Goal: Task Accomplishment & Management: Complete application form

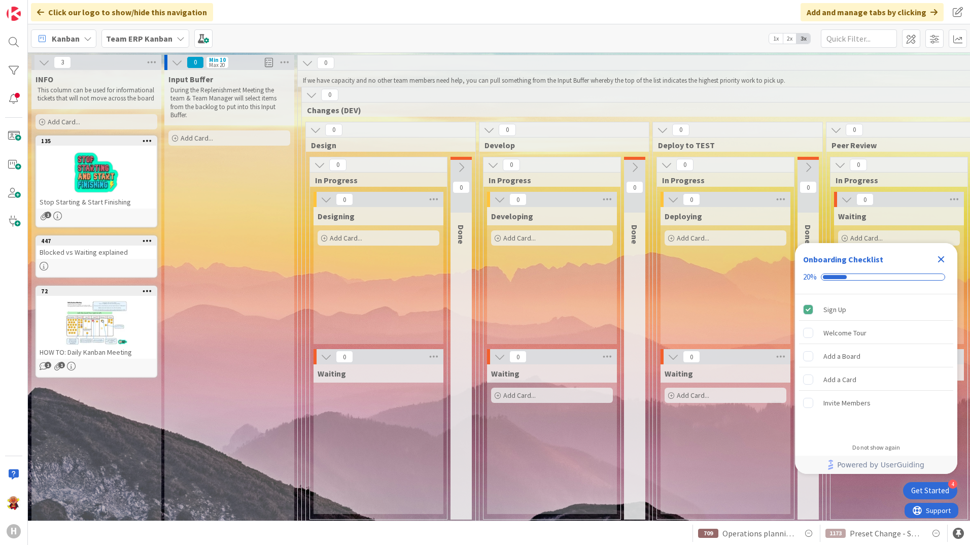
click at [129, 28] on div "Kanban Team ERP Kanban 1x 2x 3x" at bounding box center [499, 38] width 942 height 28
click at [129, 35] on b "Team ERP Kanban" at bounding box center [139, 38] width 66 height 10
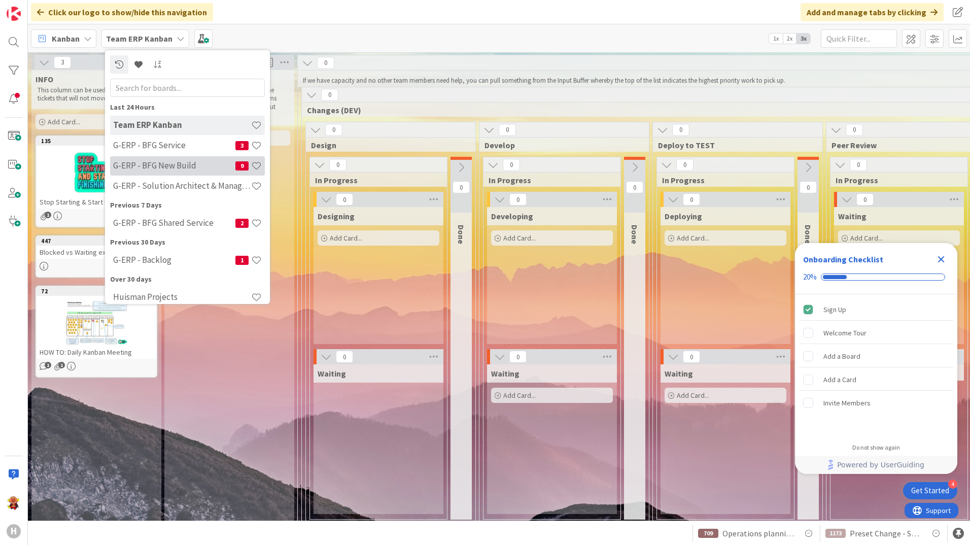
click at [176, 171] on h4 "G-ERP - BFG New Build" at bounding box center [174, 165] width 122 height 10
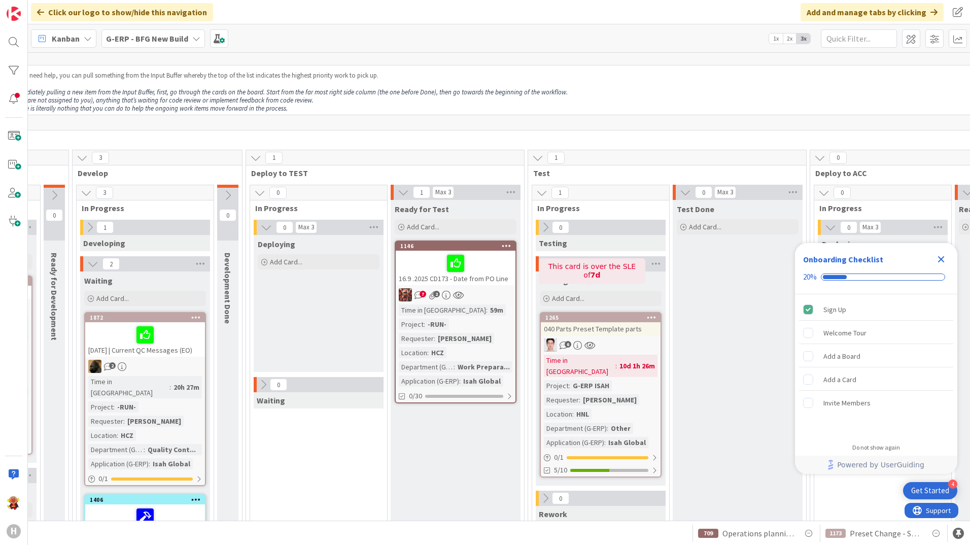
scroll to position [0, 407]
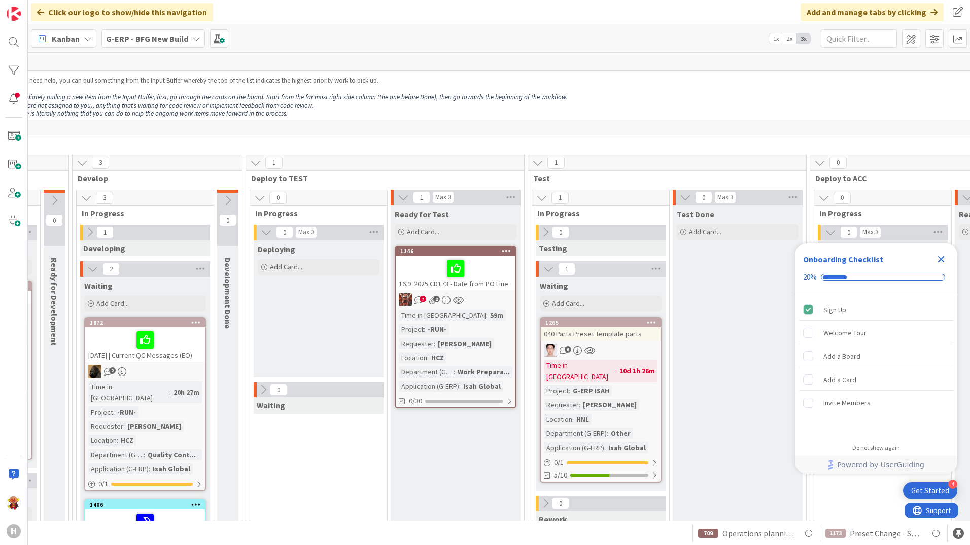
click at [487, 304] on div "7 2" at bounding box center [456, 299] width 120 height 13
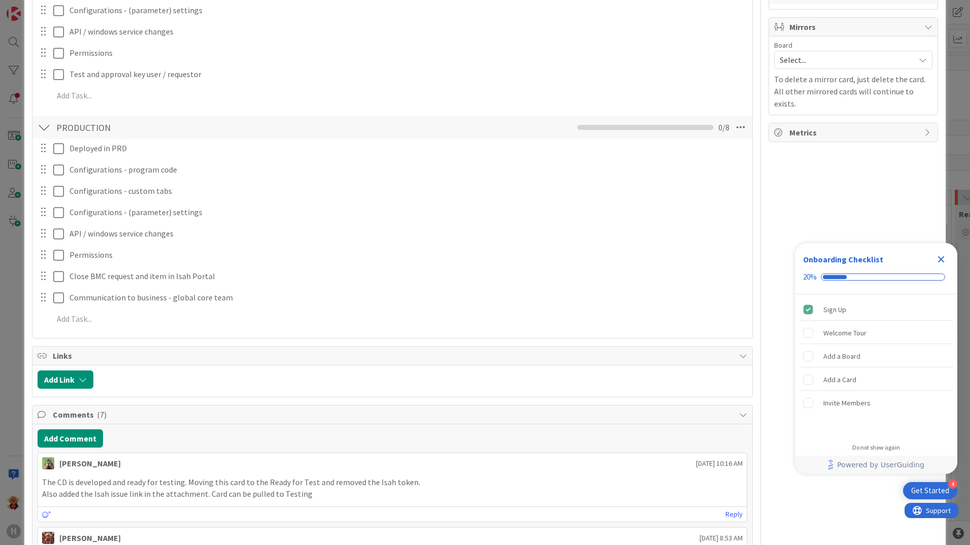
scroll to position [1015, 0]
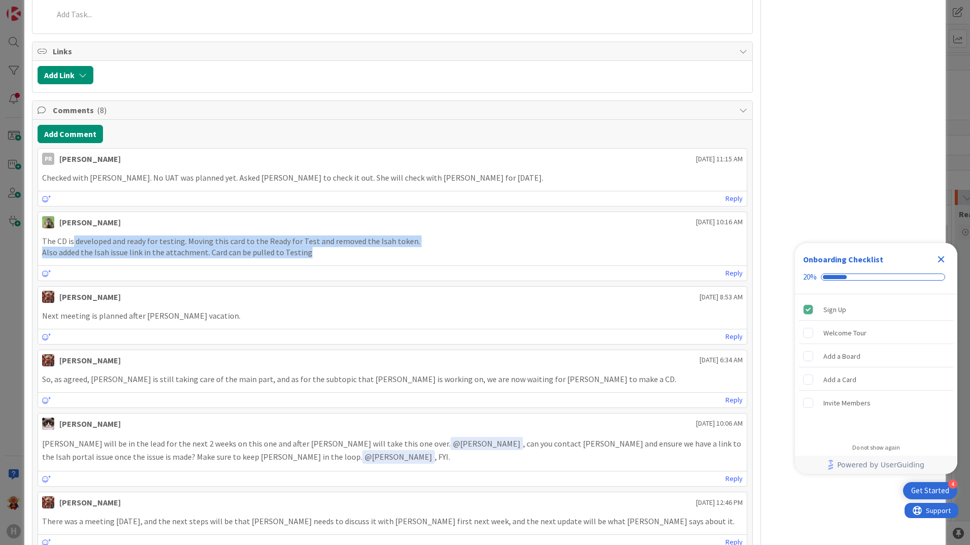
drag, startPoint x: 73, startPoint y: 242, endPoint x: 358, endPoint y: 257, distance: 286.1
click at [358, 257] on div "The CD is developed and ready for testing. Moving this card to the Ready for Te…" at bounding box center [392, 246] width 701 height 23
click at [358, 257] on p "Also added the Isah issue link in the attachment. Card can be pulled to Testing" at bounding box center [392, 253] width 701 height 12
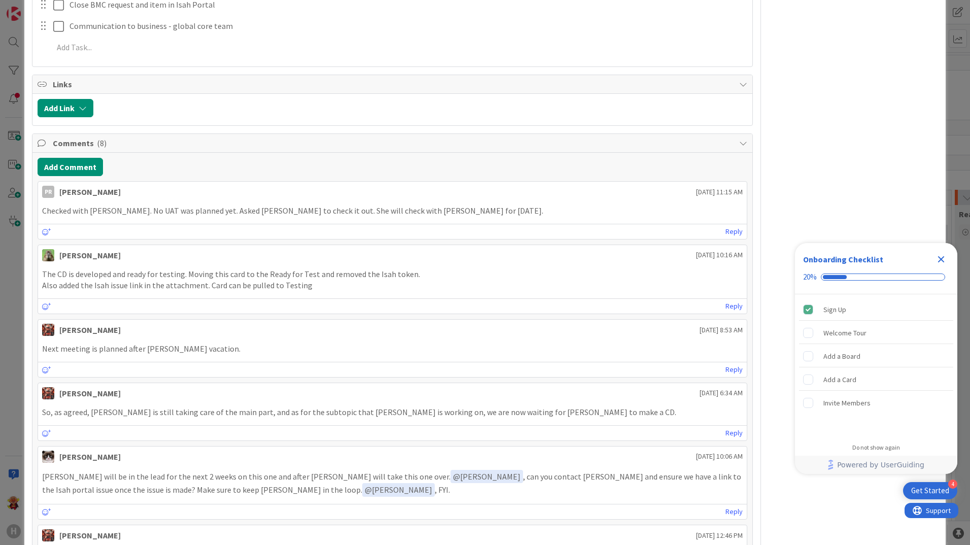
scroll to position [964, 0]
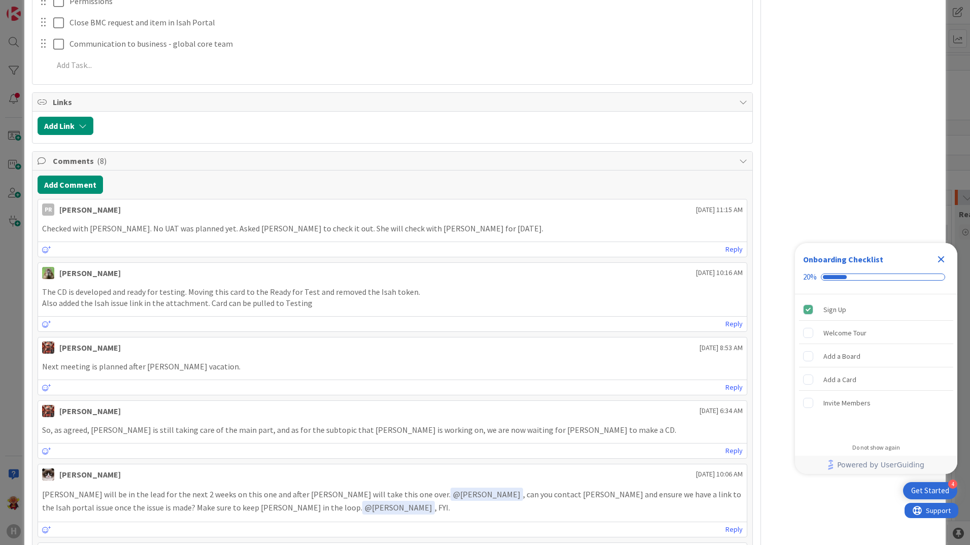
type textarea "x"
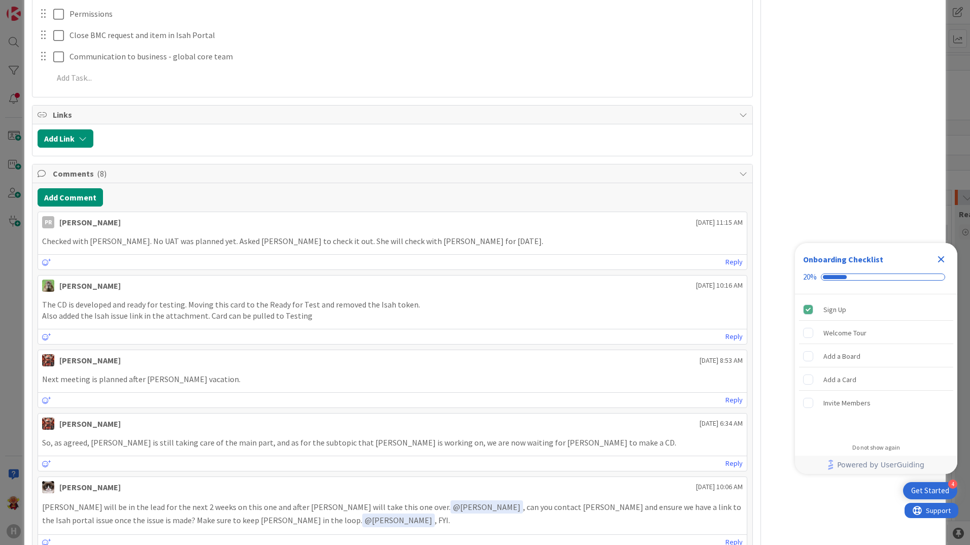
scroll to position [913, 0]
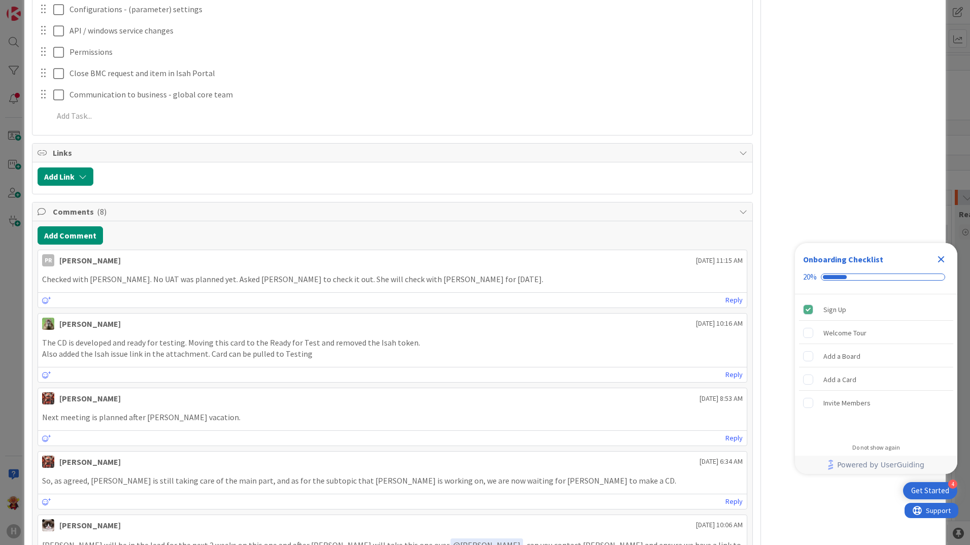
click at [39, 223] on div "Add Comment PR Parveen Rana September 11 2025 11:15 AM Checked with Tim Boor. N…" at bounding box center [392, 513] width 720 height 585
click at [64, 236] on button "Add Comment" at bounding box center [70, 235] width 65 height 18
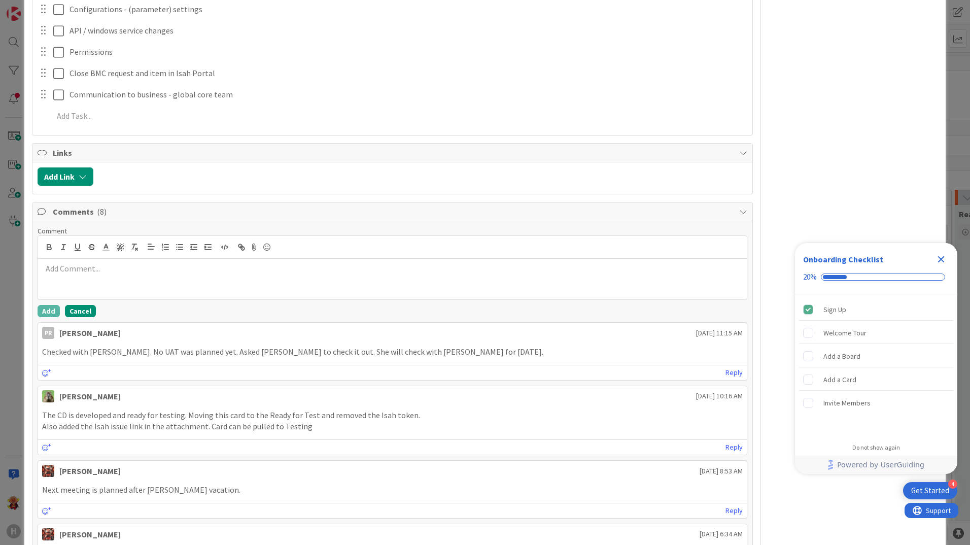
click at [78, 312] on button "Cancel" at bounding box center [80, 311] width 31 height 12
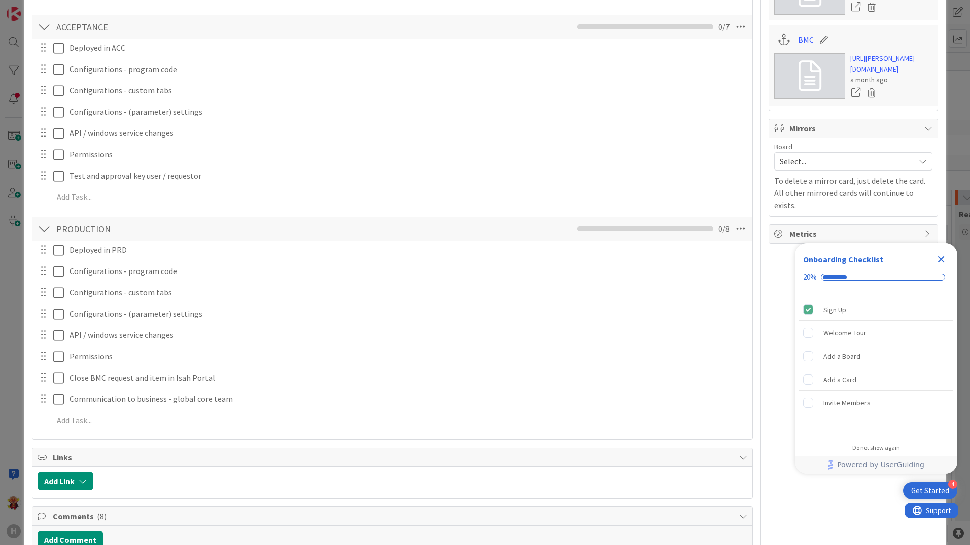
scroll to position [507, 0]
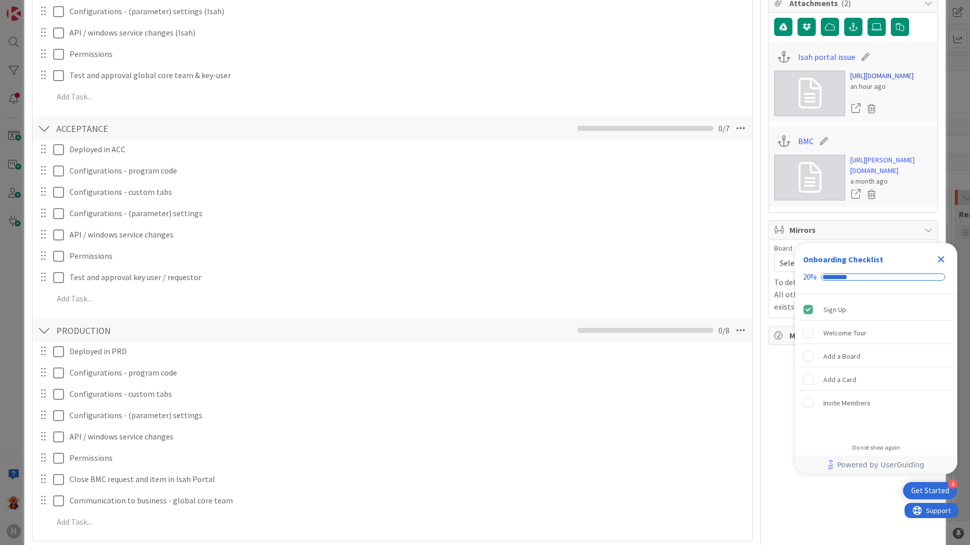
drag, startPoint x: 947, startPoint y: 258, endPoint x: 885, endPoint y: 271, distance: 64.3
click at [947, 258] on div "Close Checklist" at bounding box center [941, 259] width 16 height 16
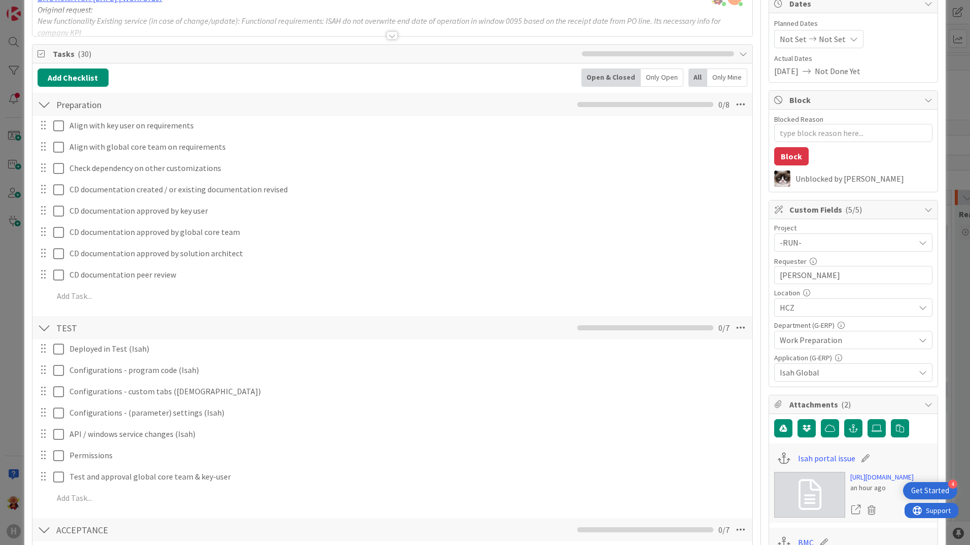
scroll to position [101, 0]
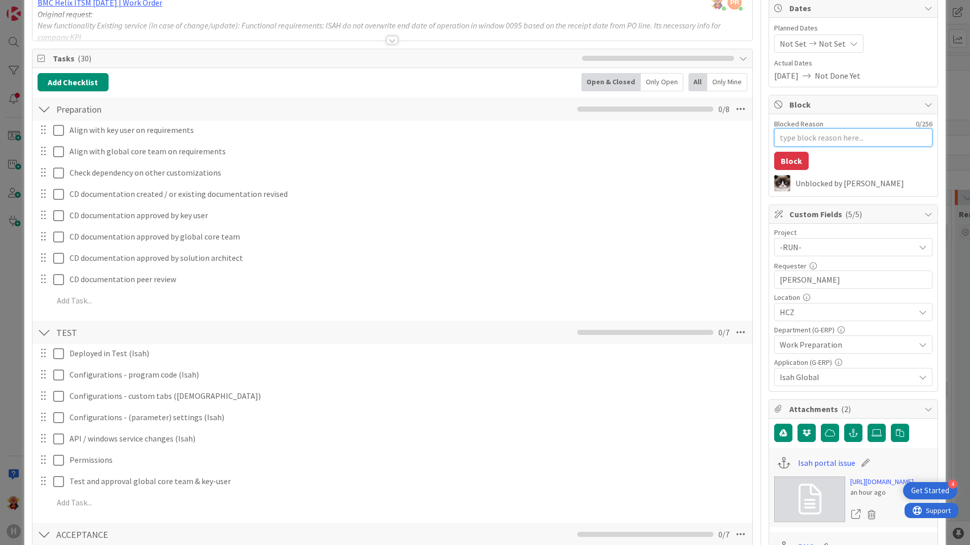
click at [785, 136] on textarea "Blocked Reason" at bounding box center [853, 137] width 158 height 18
type textarea "T"
type textarea "x"
type textarea "To"
type textarea "x"
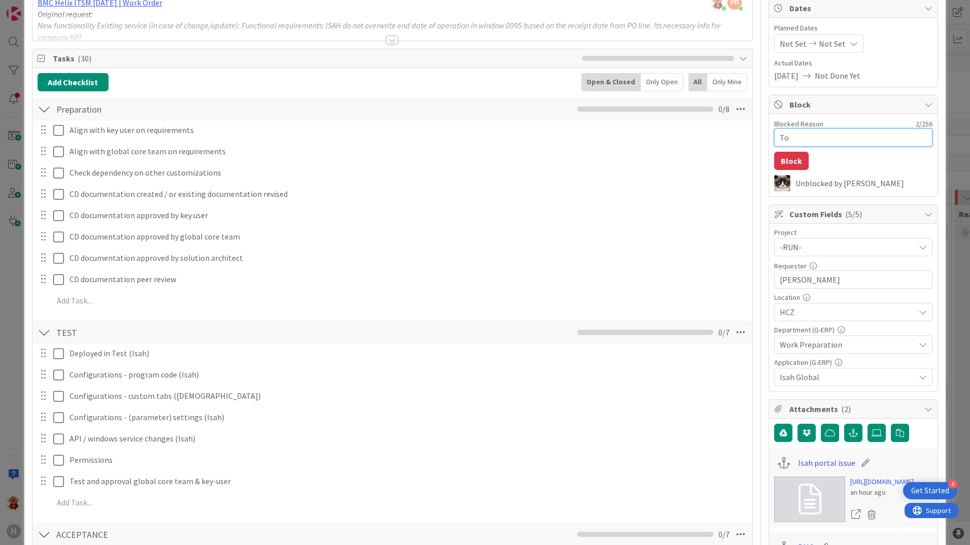
type textarea "Tom"
type textarea "x"
type textarea "Toma"
type textarea "x"
type textarea "Tomas"
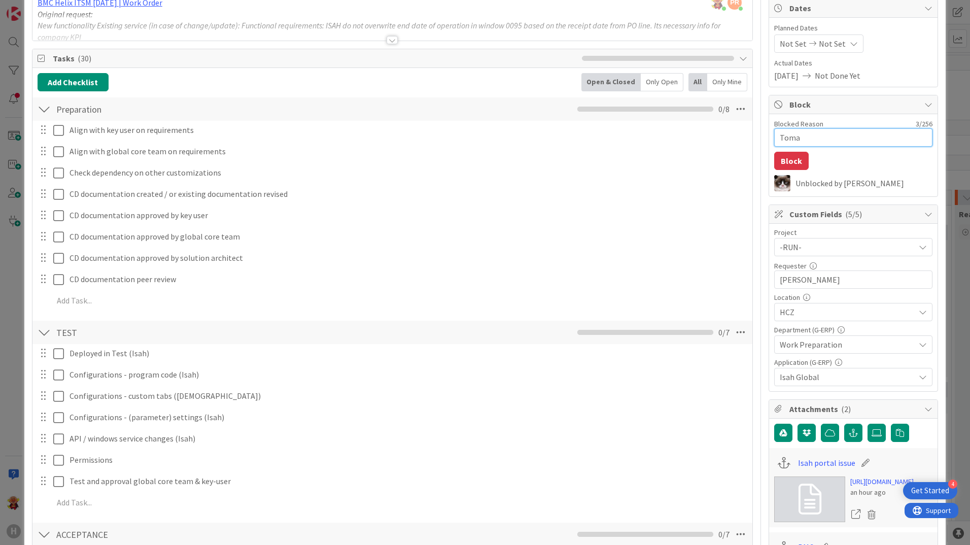
type textarea "x"
type textarea "Tomas"
type textarea "x"
type textarea "Tomas J"
type textarea "x"
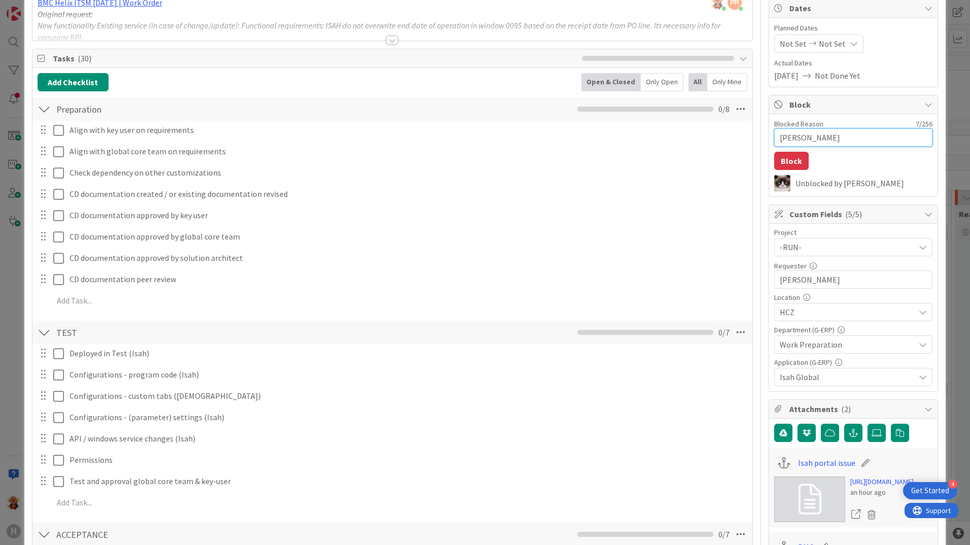
type textarea "Tomas Jo"
type textarea "x"
type textarea "Tomas Jok"
type textarea "x"
type textarea "Tomas Joka"
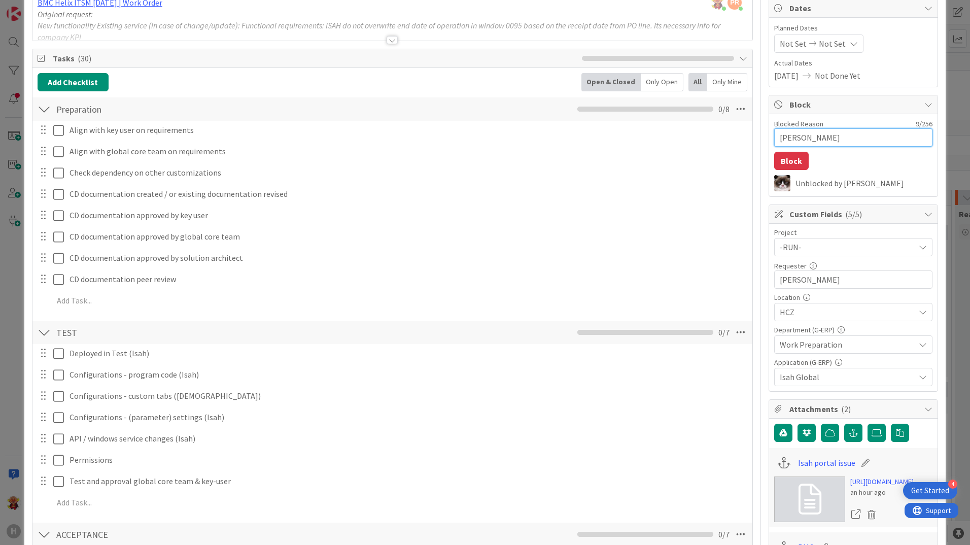
type textarea "x"
type textarea "Tomas Jokay"
type textarea "x"
type textarea "Tomas Jokay"
type textarea "x"
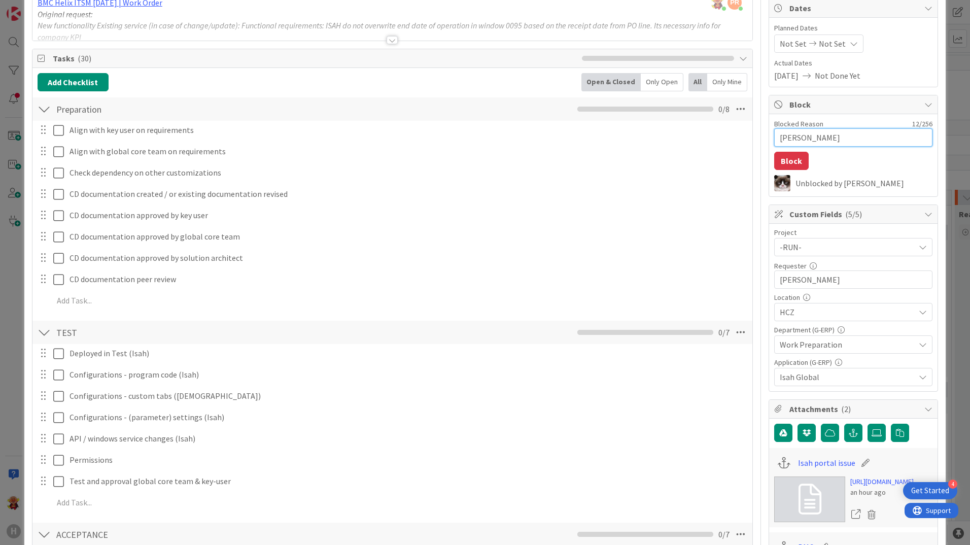
type textarea "Tomas Jokay o"
type textarea "x"
type textarea "Tomas Jokay on"
type textarea "x"
type textarea "Tomas Jokay on"
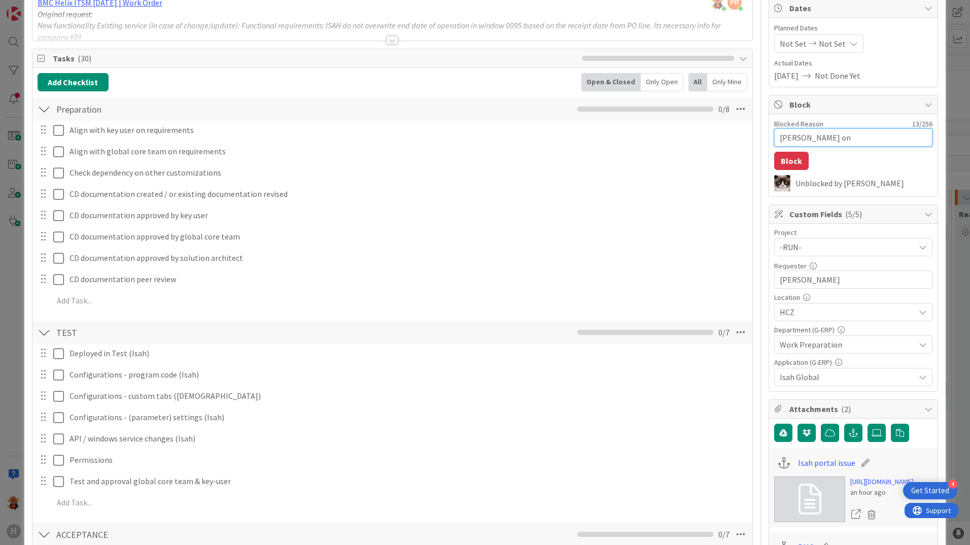
type textarea "x"
type textarea "Tomas Jokay on h"
type textarea "x"
type textarea "Tomas Jokay on hi"
type textarea "x"
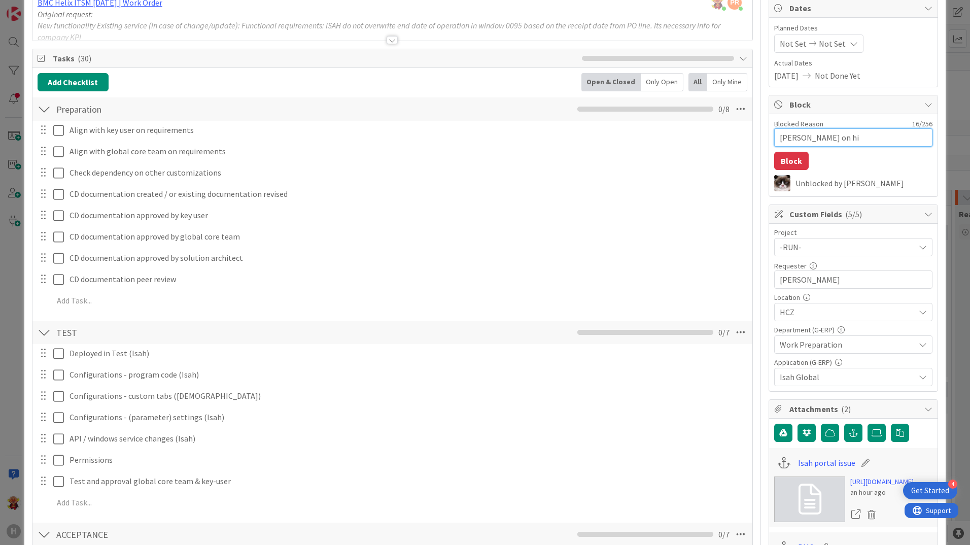
type textarea "Tomas Jokay on hil"
type textarea "x"
type textarea "Tomas Jokay on hi"
type textarea "x"
type textarea "Tomas Jokay on h"
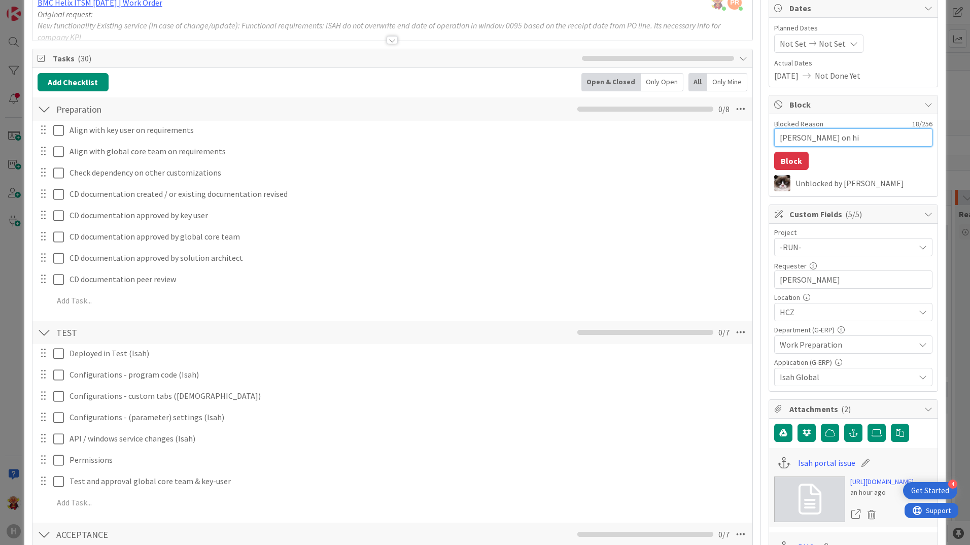
type textarea "x"
type textarea "Tomas Jokay on ho"
type textarea "x"
type textarea "Tomas Jokay on hol"
type textarea "x"
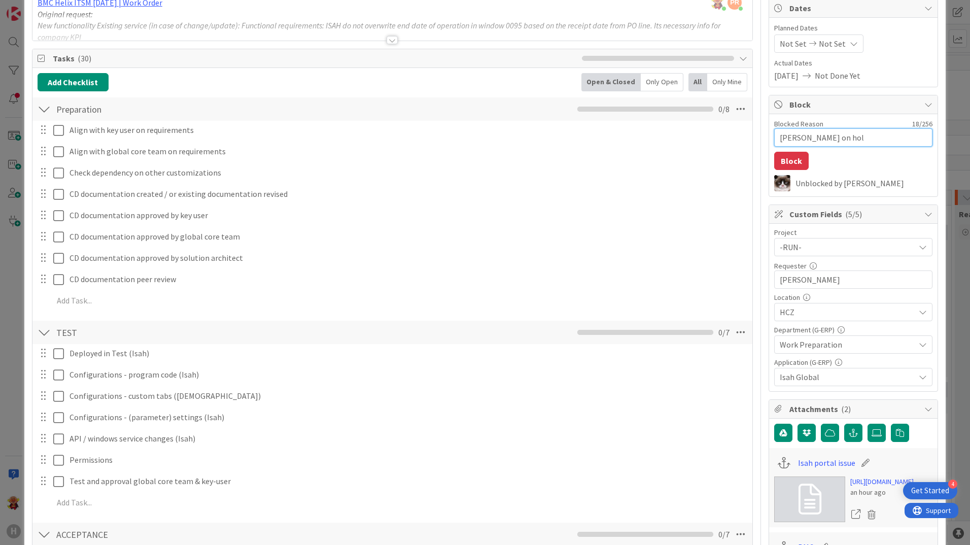
type textarea "Tomas Jokay on holi"
type textarea "x"
type textarea "Tomas Jokay on holid"
type textarea "x"
type textarea "Tomas Jokay on holida"
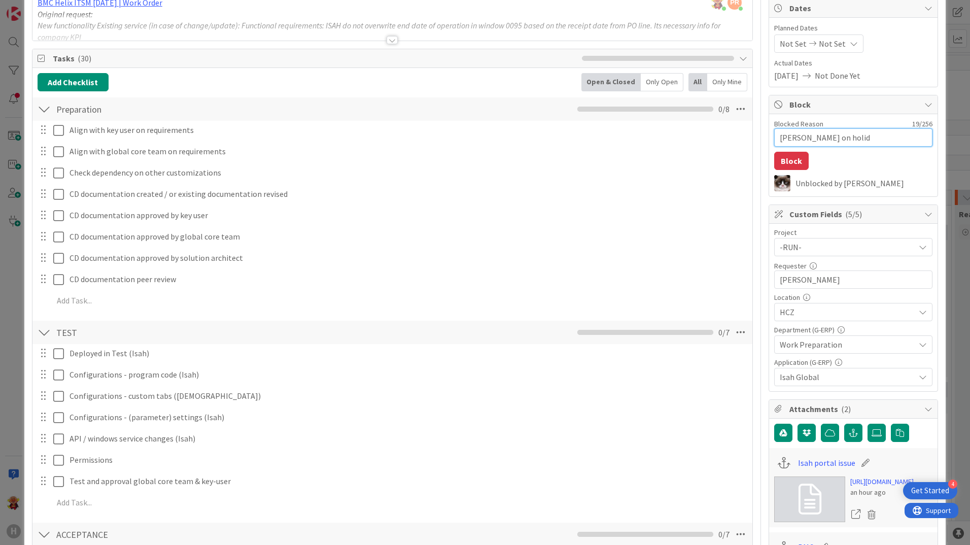
type textarea "x"
type textarea "Tomas Jokay on holiday"
type textarea "x"
type textarea "Tomas Jokay on holiday"
type textarea "x"
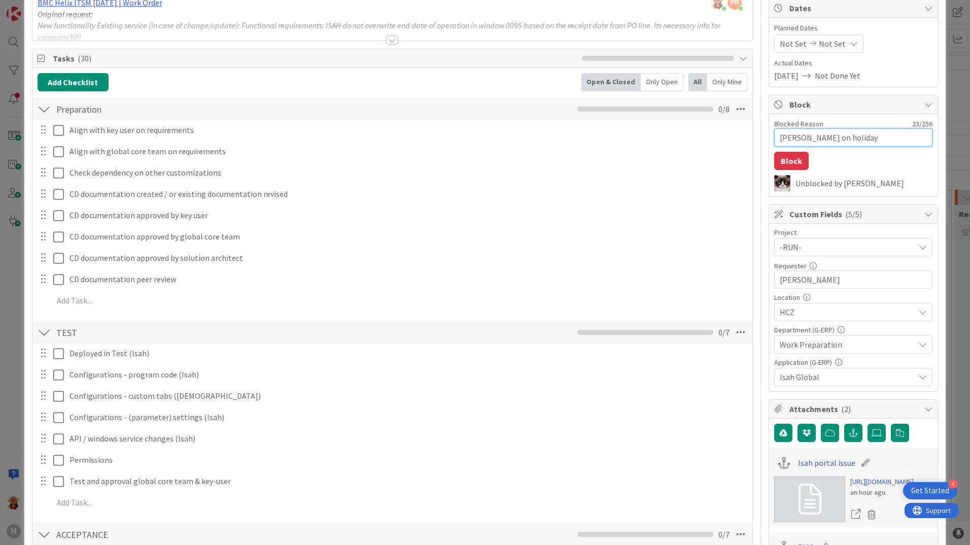
type textarea "Tomas Jokay on holiday u"
type textarea "x"
type textarea "Tomas Jokay on holiday un"
type textarea "x"
type textarea "Tomas Jokay on holiday unt"
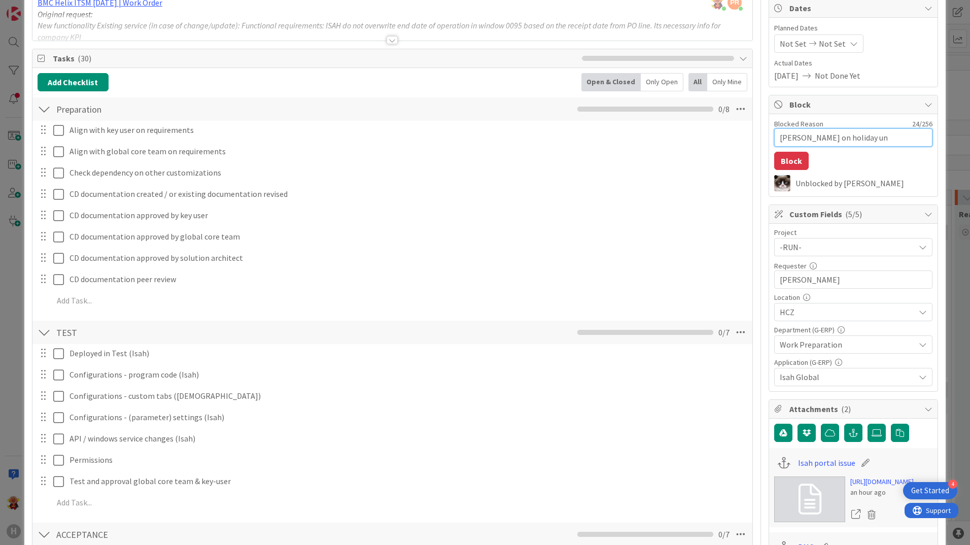
type textarea "x"
type textarea "Tomas Jokay on holiday unti"
type textarea "x"
type textarea "Tomas Jokay on holiday until"
type textarea "x"
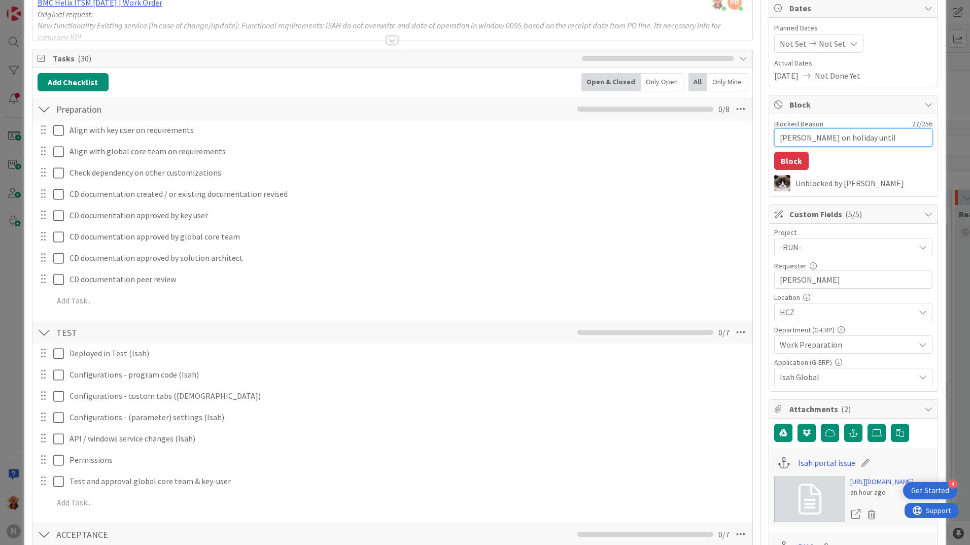
type textarea "Tomas Jokay on holiday until"
type textarea "x"
type textarea "Tomas Jokay on holiday until S"
type textarea "x"
type textarea "Tomas Jokay on holiday until Sp"
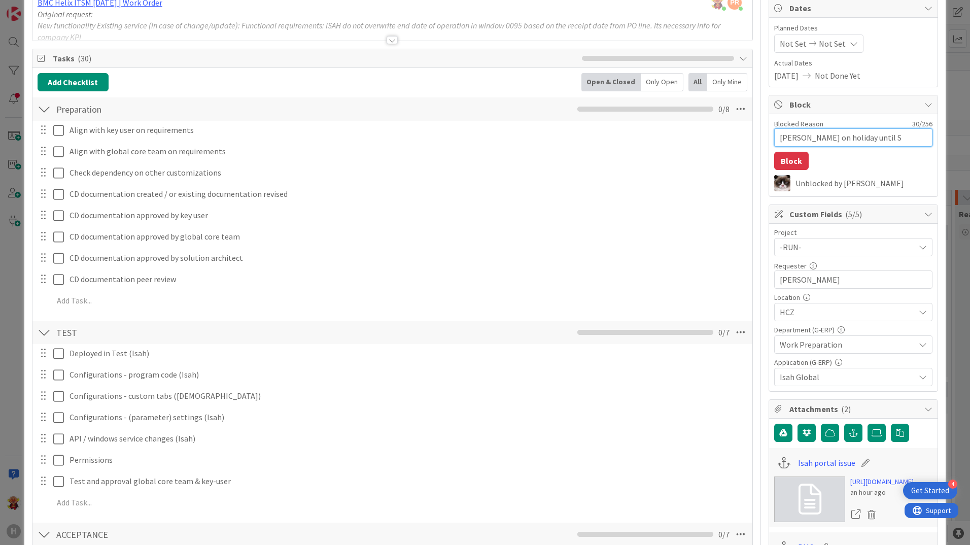
type textarea "x"
type textarea "Tomas Jokay on holiday until Spe"
type textarea "x"
type textarea "Tomas Jokay on holiday until Spe"
type textarea "x"
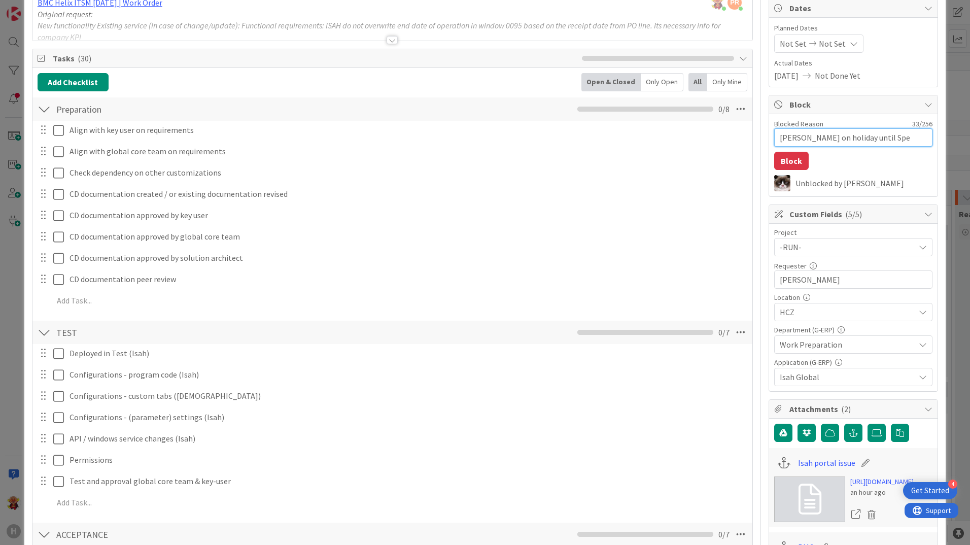
type textarea "Tomas Jokay on holiday until Spe"
type textarea "x"
type textarea "Tomas Jokay on holiday until Sp"
type textarea "x"
type textarea "Tomas Jokay on holiday until S"
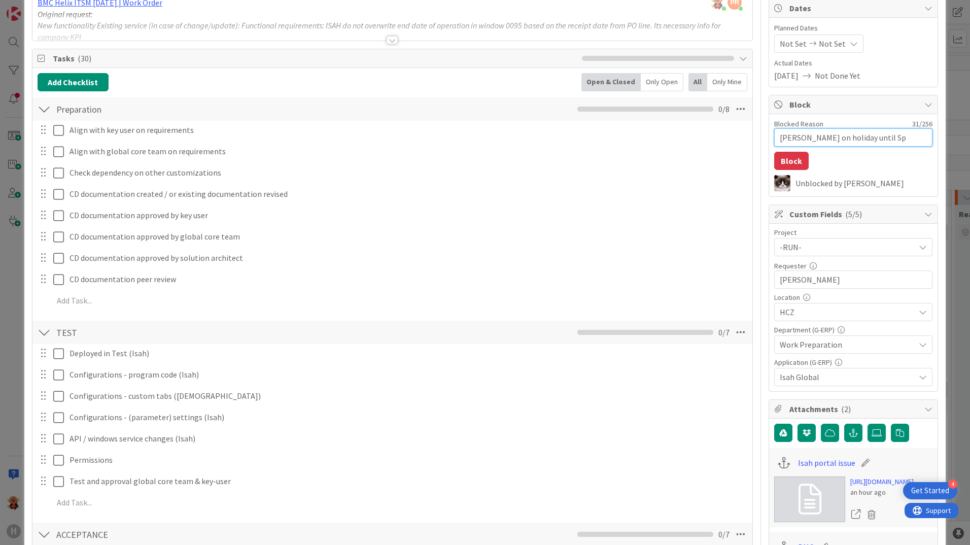
type textarea "x"
type textarea "Tomas Jokay on holiday until Se"
type textarea "x"
type textarea "Tomas Jokay on holiday until Sep"
type textarea "x"
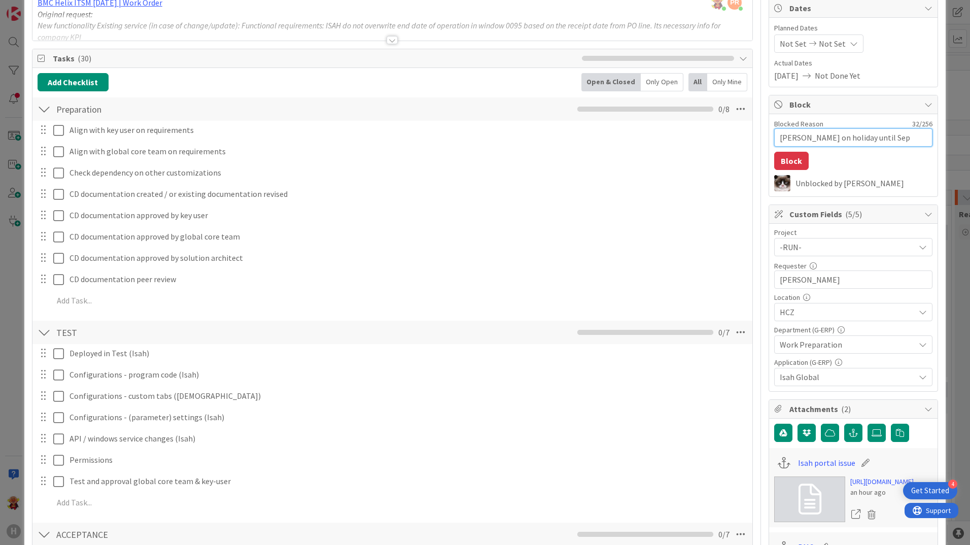
type textarea "Tomas Jokay on holiday until Sep"
type textarea "x"
type textarea "Tomas Jokay on holiday until Sep 1"
type textarea "x"
type textarea "Tomas Jokay on holiday until Sep 15"
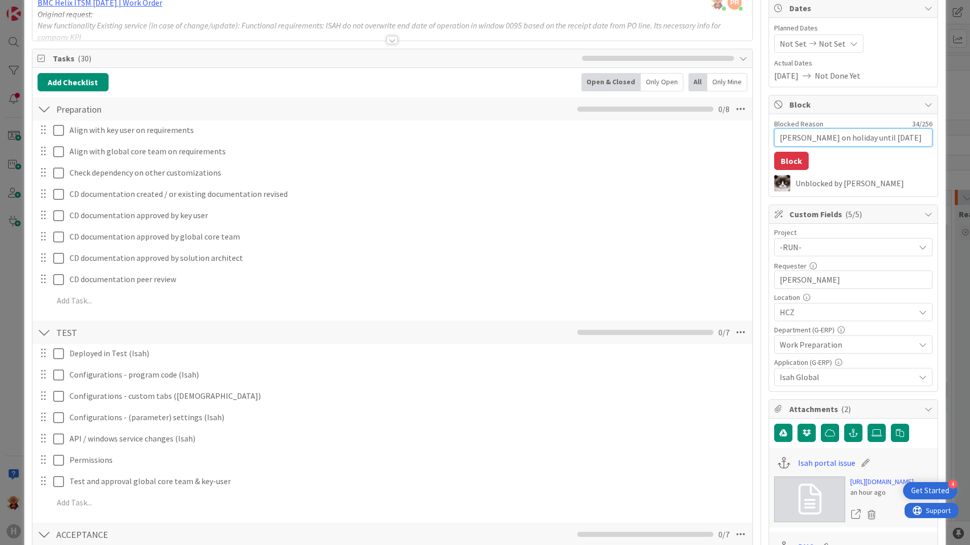
type textarea "x"
type textarea "Tomas Jokay on holiday until Sep 15"
click at [778, 160] on button "Block" at bounding box center [791, 161] width 35 height 18
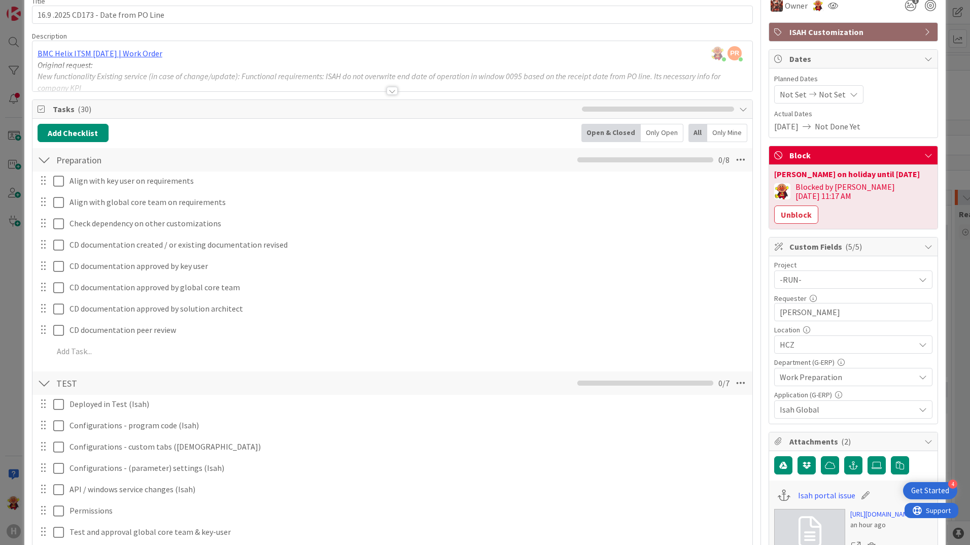
scroll to position [0, 0]
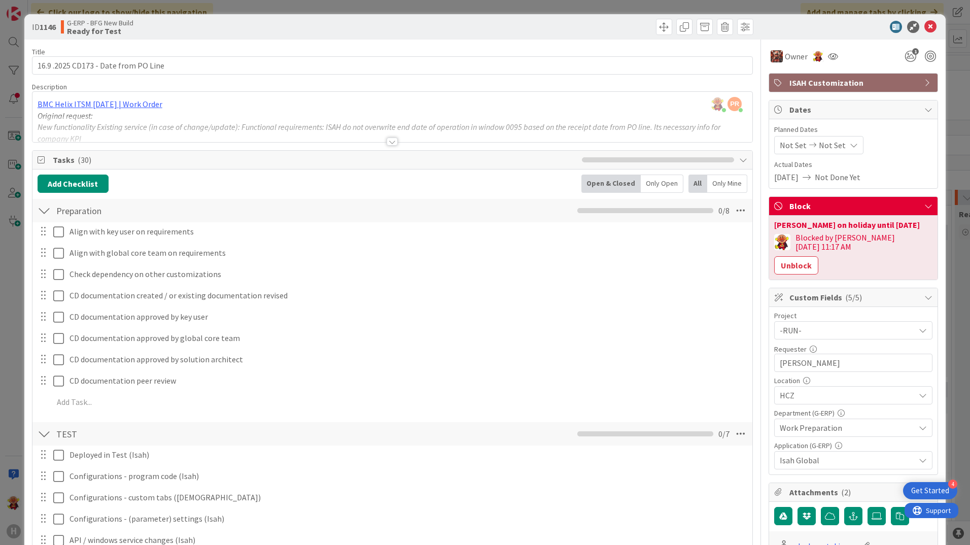
click at [394, 140] on div at bounding box center [392, 142] width 11 height 8
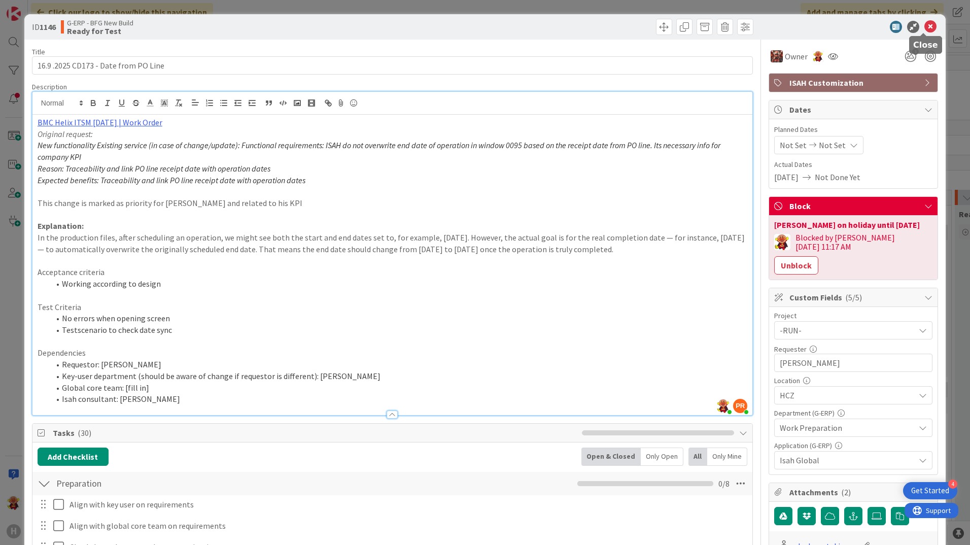
click at [926, 28] on icon at bounding box center [931, 27] width 12 height 12
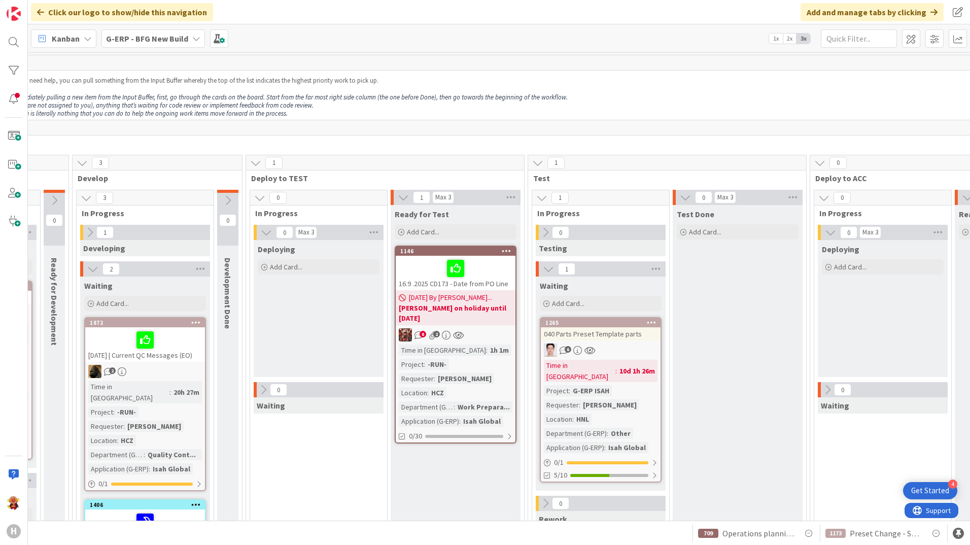
click at [505, 345] on div "Time in Column : 1h 1m Project : -RUN- Requester : Tomas Jokay Location : HCZ D…" at bounding box center [456, 386] width 114 height 82
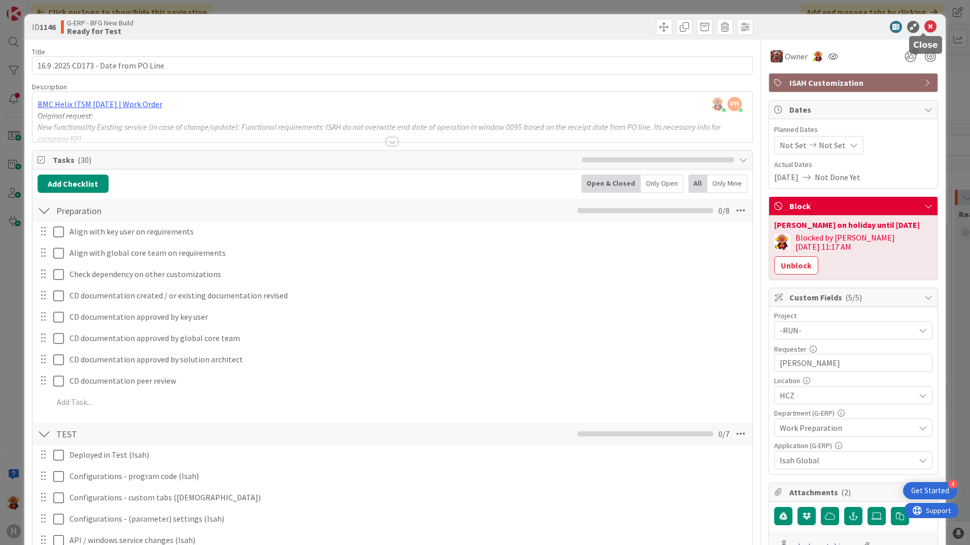
click at [925, 26] on icon at bounding box center [931, 27] width 12 height 12
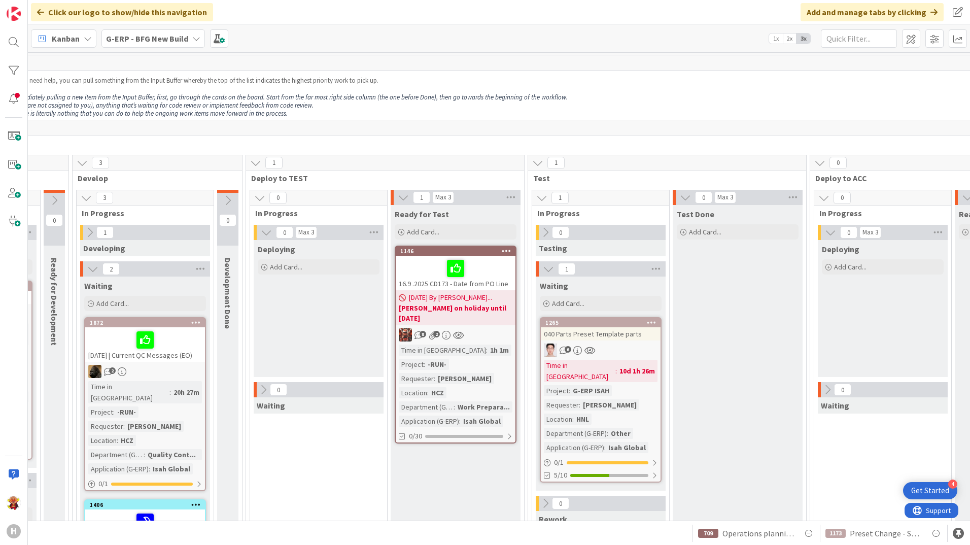
click at [167, 42] on b "G-ERP - BFG New Build" at bounding box center [147, 38] width 82 height 10
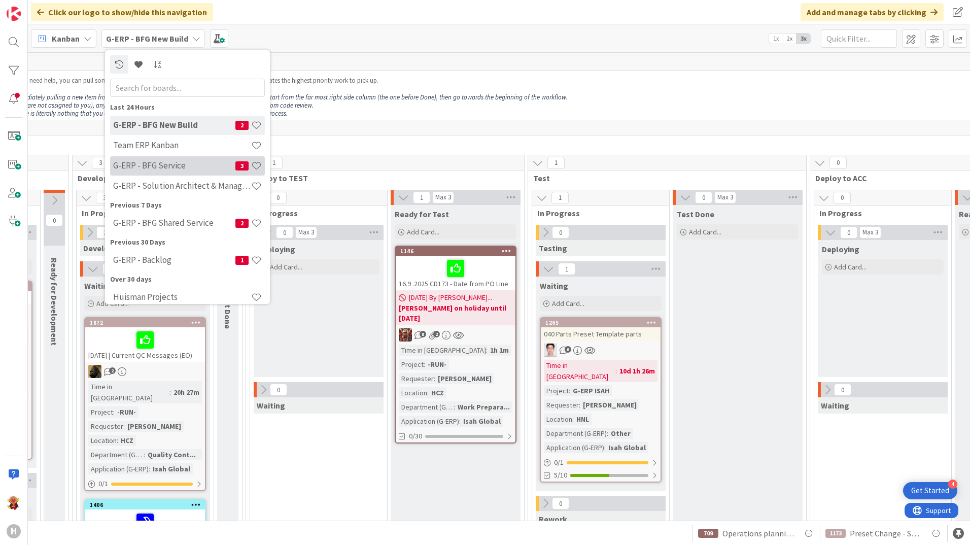
click at [181, 167] on h4 "G-ERP - BFG Service" at bounding box center [174, 165] width 122 height 10
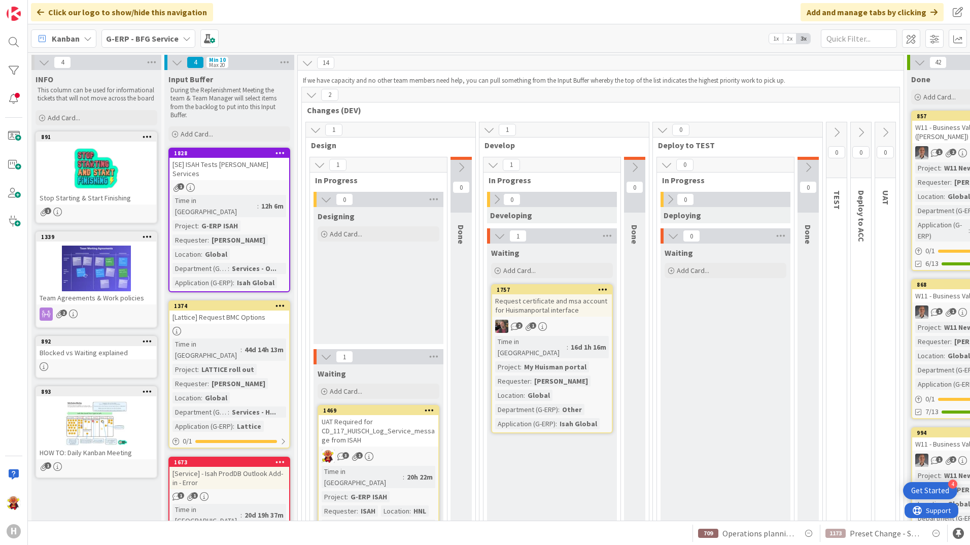
click at [274, 196] on div "Time in Column : 12h 6m Project : G-ERP ISAH Requester : Romke van Diggelen Loc…" at bounding box center [230, 241] width 114 height 93
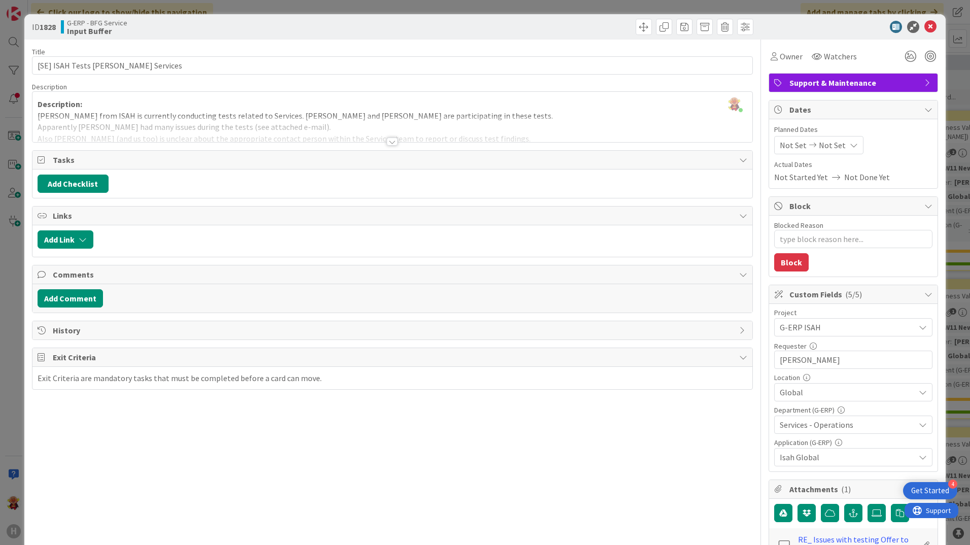
click at [396, 143] on div "Title 32 / 128 [SE] ISAH Tests Huisman Services Description Lareina Cheng just …" at bounding box center [392, 395] width 721 height 711
click at [393, 144] on div at bounding box center [392, 142] width 11 height 8
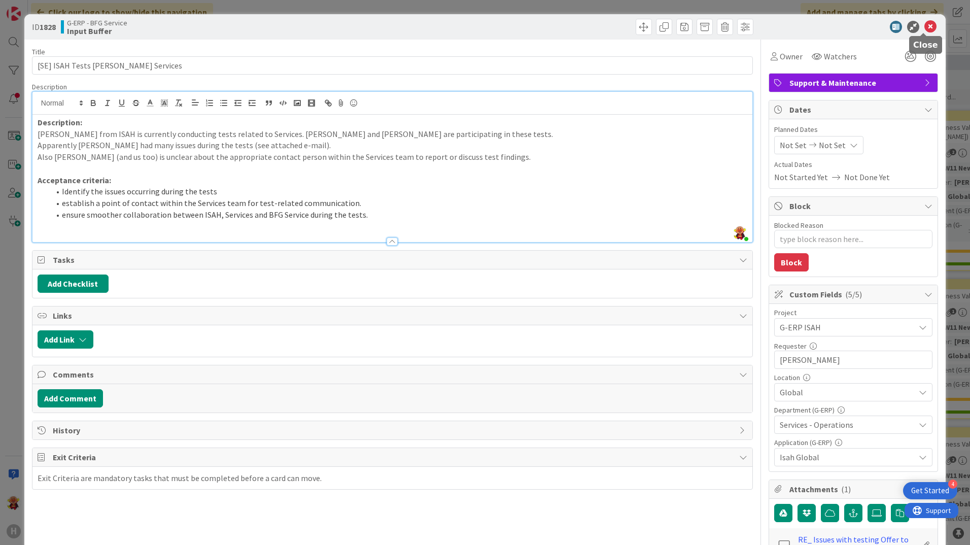
drag, startPoint x: 927, startPoint y: 27, endPoint x: 737, endPoint y: 545, distance: 551.3
click at [927, 27] on icon at bounding box center [931, 27] width 12 height 12
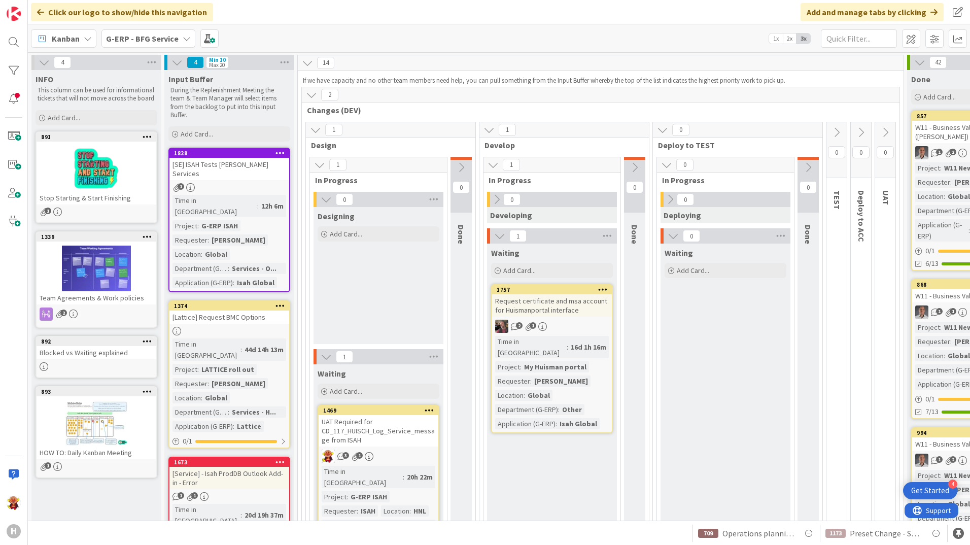
click at [238, 183] on div "1" at bounding box center [230, 187] width 120 height 9
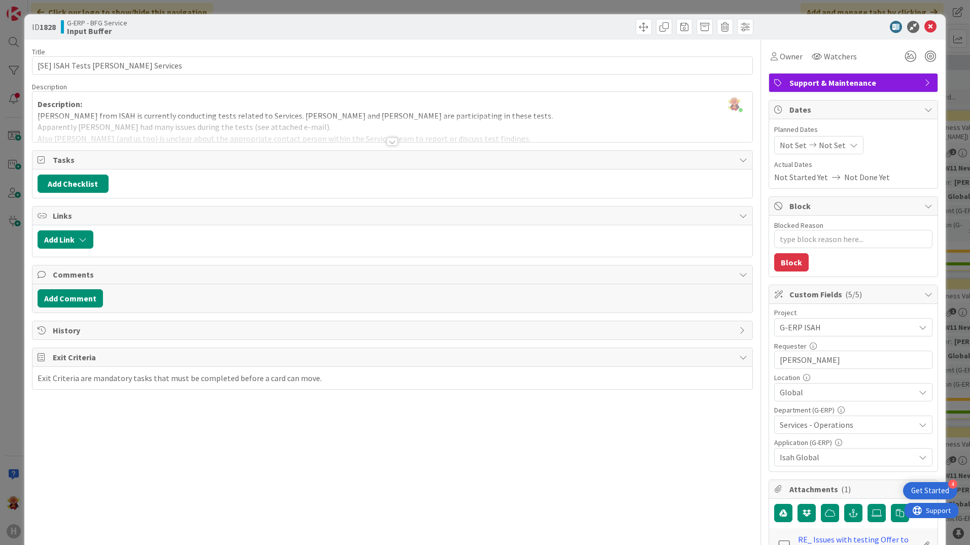
click at [387, 143] on div at bounding box center [392, 142] width 11 height 8
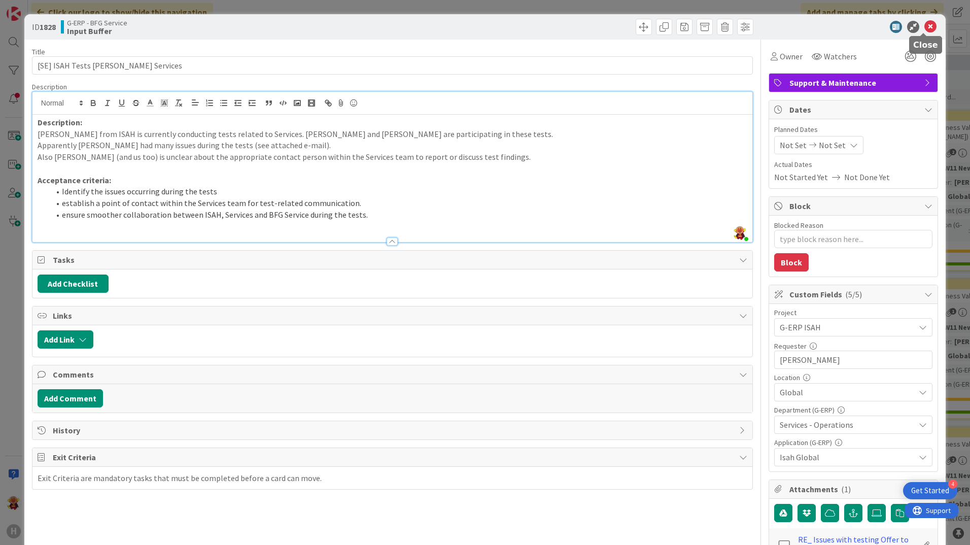
click at [928, 30] on icon at bounding box center [931, 27] width 12 height 12
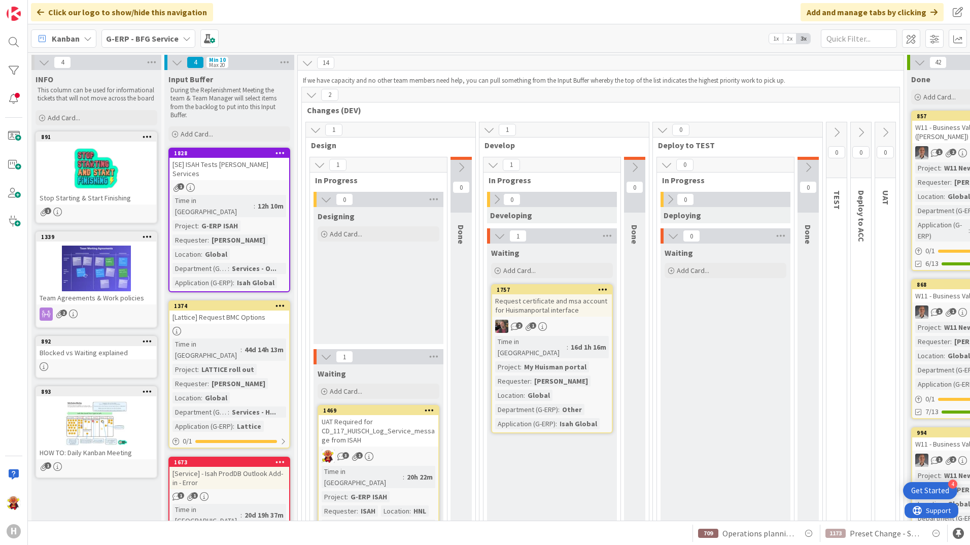
click at [139, 43] on b "G-ERP - BFG Service" at bounding box center [142, 38] width 73 height 10
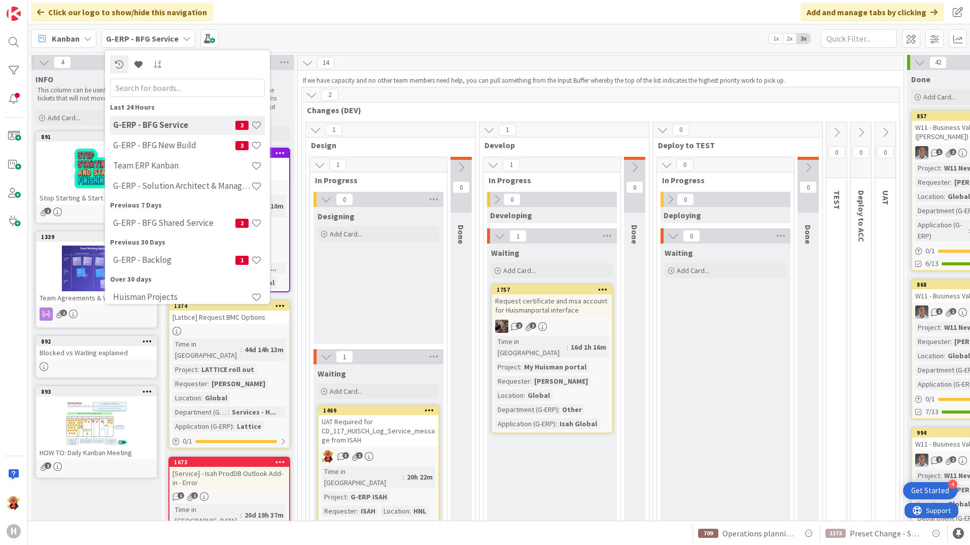
click at [143, 270] on div "G-ERP - Backlog 1" at bounding box center [187, 261] width 155 height 20
click at [142, 265] on h4 "G-ERP - Backlog" at bounding box center [174, 260] width 122 height 10
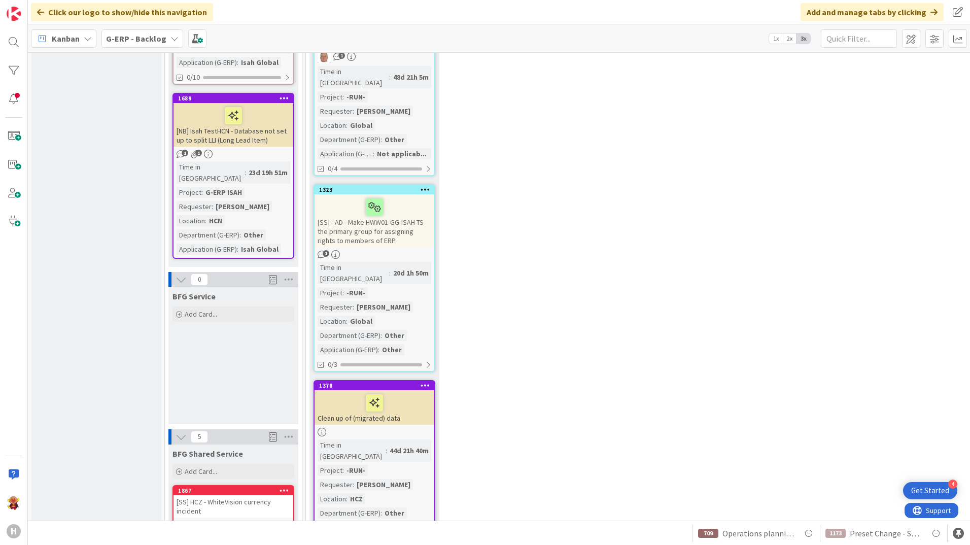
scroll to position [913, 0]
click at [232, 307] on div "Add Card..." at bounding box center [234, 314] width 122 height 15
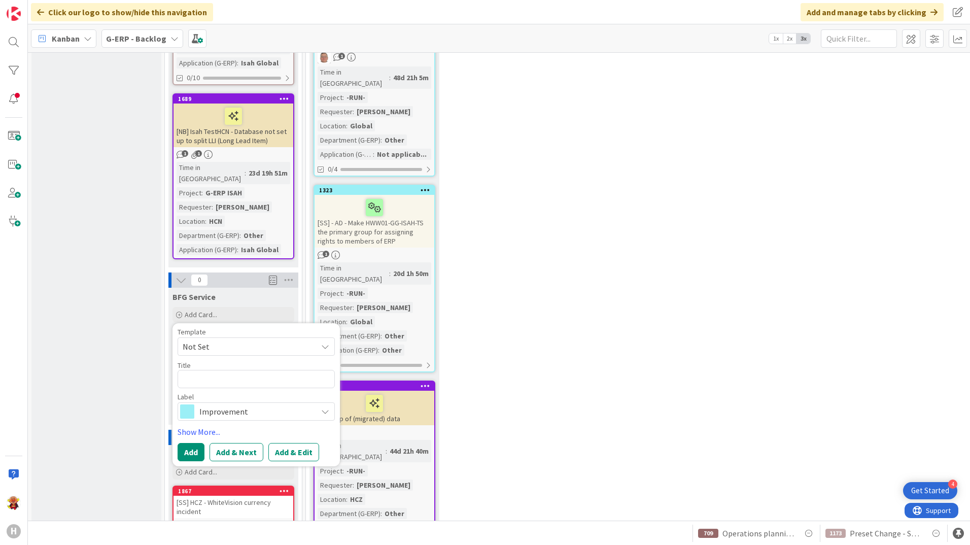
click at [229, 404] on span "Improvement" at bounding box center [255, 411] width 113 height 14
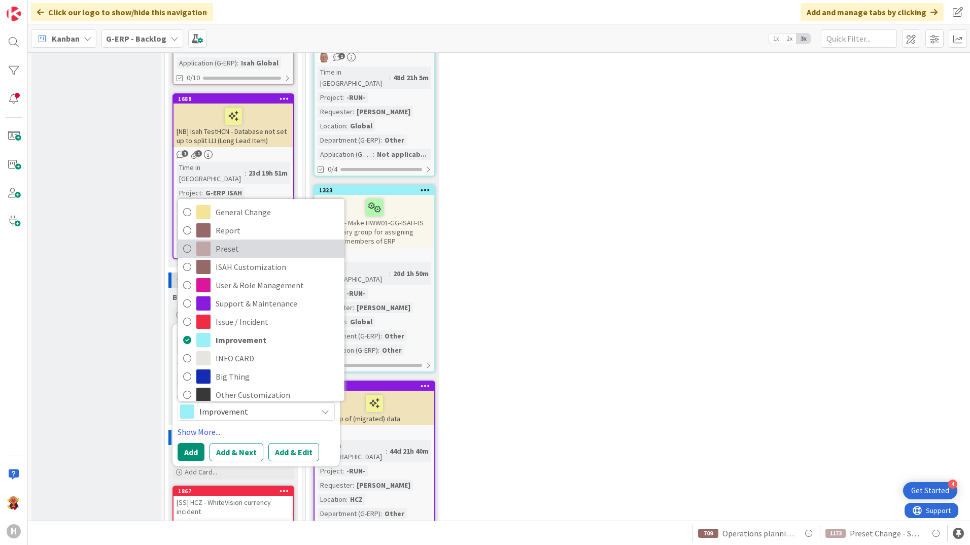
click at [278, 241] on span "Preset" at bounding box center [278, 248] width 124 height 15
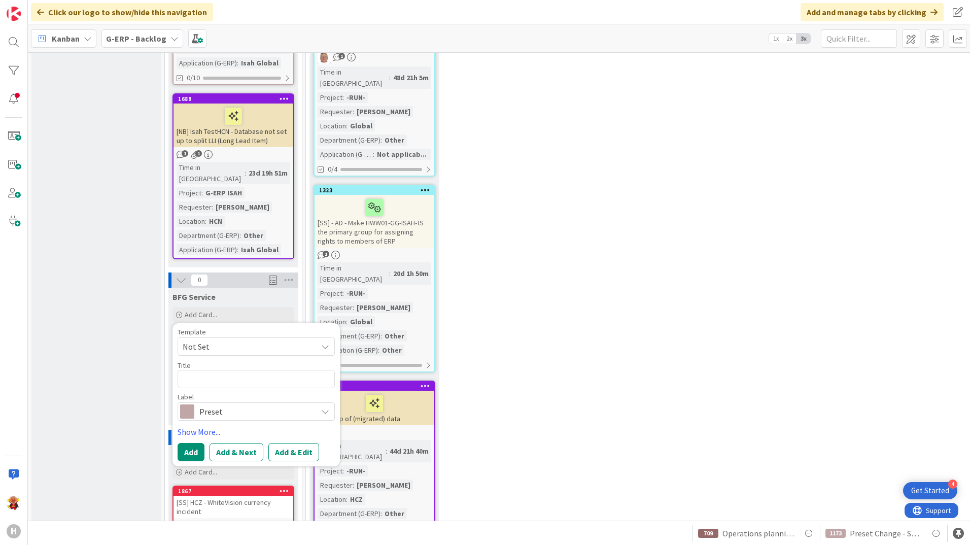
click at [256, 340] on span "Not Set" at bounding box center [246, 346] width 127 height 13
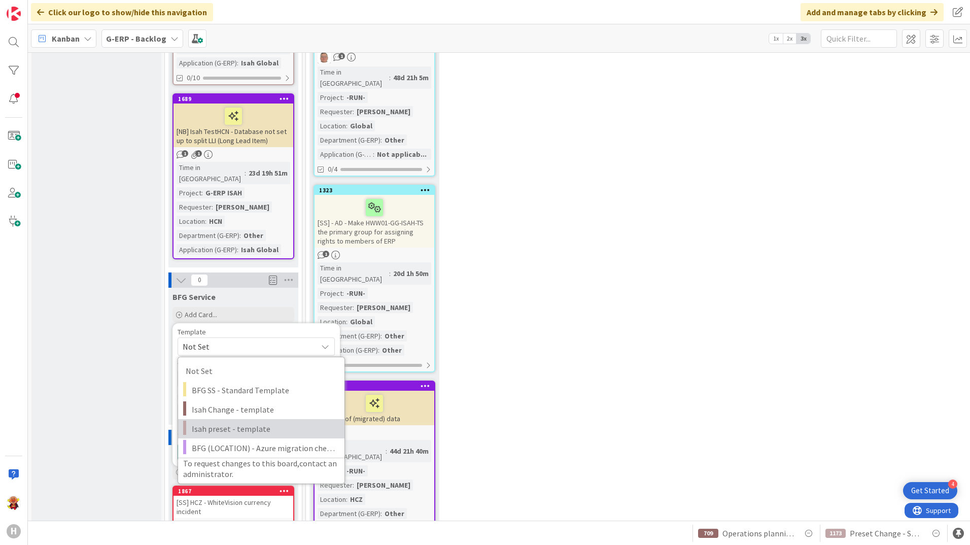
click at [285, 422] on span "Isah preset - template" at bounding box center [264, 428] width 145 height 13
type textarea "x"
type textarea "Isah preset - template"
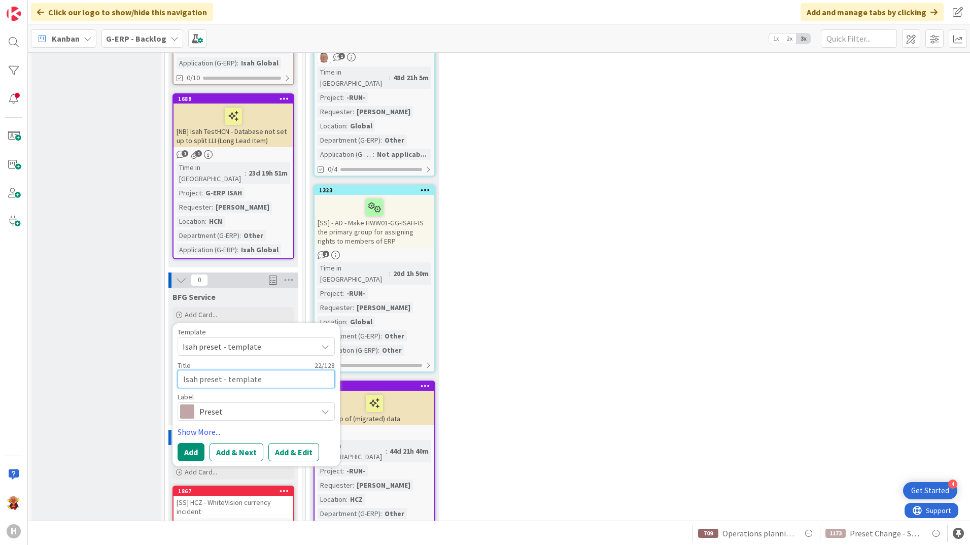
drag, startPoint x: 273, startPoint y: 275, endPoint x: 177, endPoint y: 278, distance: 96.5
click at [177, 323] on div "Template Isah preset - template Not Set BFG SS - Standard Template Isah Change …" at bounding box center [256, 394] width 167 height 143
type textarea "x"
type textarea "a"
type textarea "x"
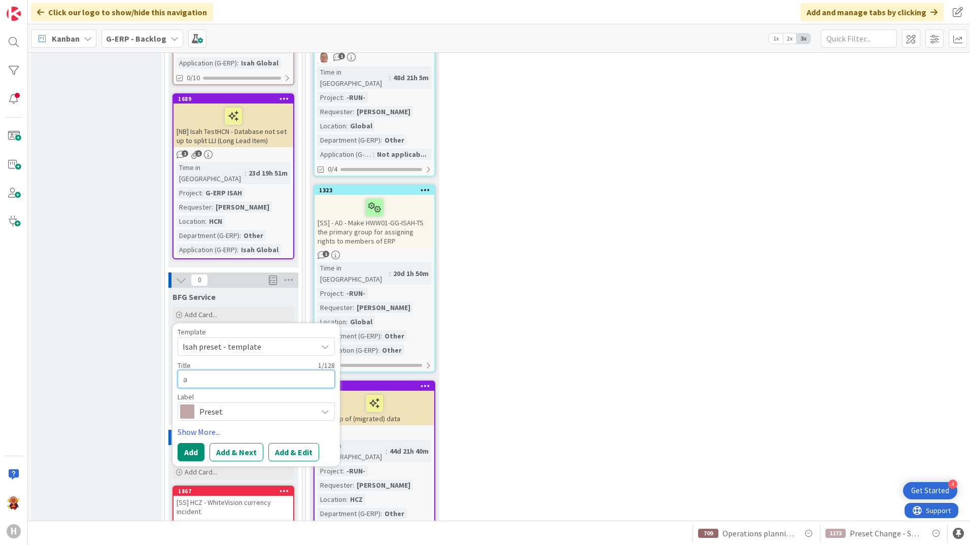
type textarea "ad"
type textarea "x"
type textarea "add"
type textarea "x"
type textarea "add"
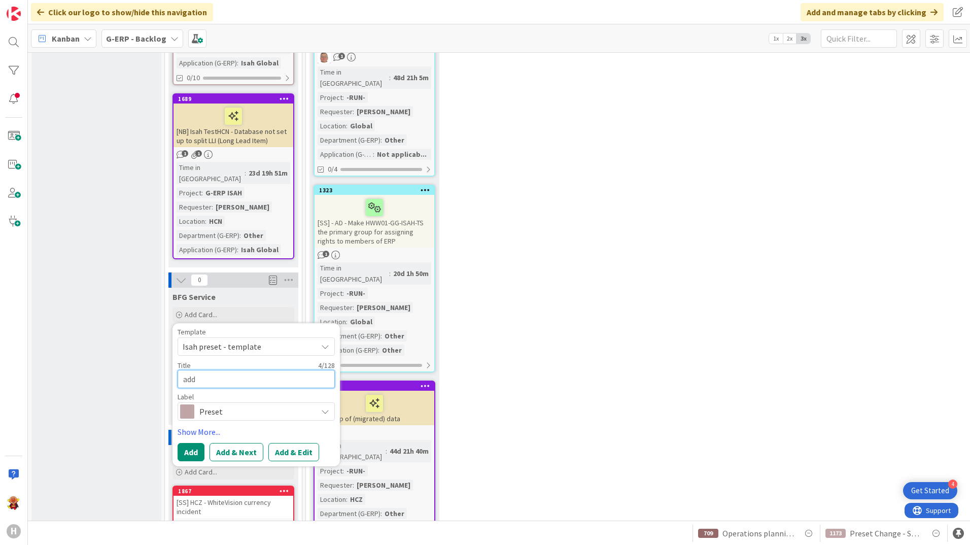
type textarea "x"
type textarea "add l"
type textarea "x"
type textarea "add le"
type textarea "x"
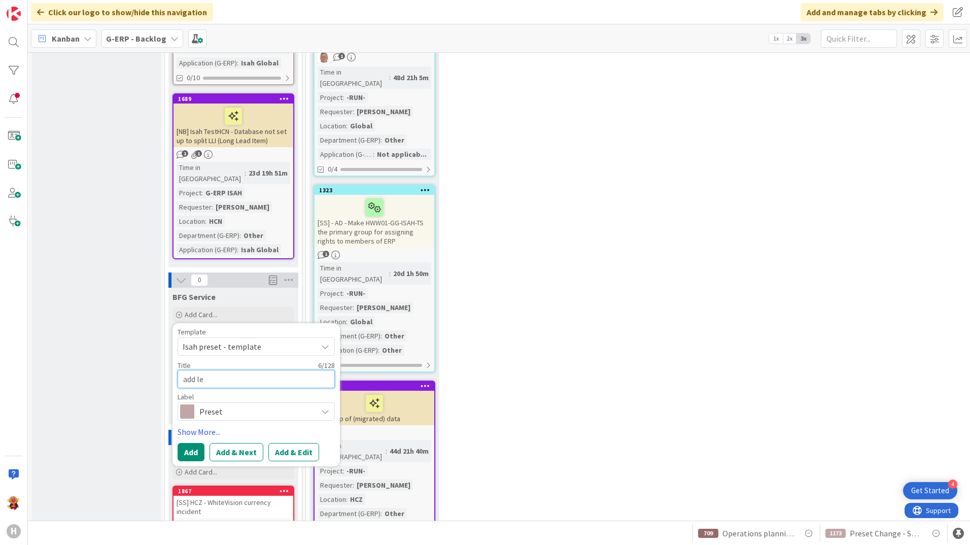
type textarea "add lea"
type textarea "x"
type textarea "add lead"
type textarea "x"
type textarea "add leadi"
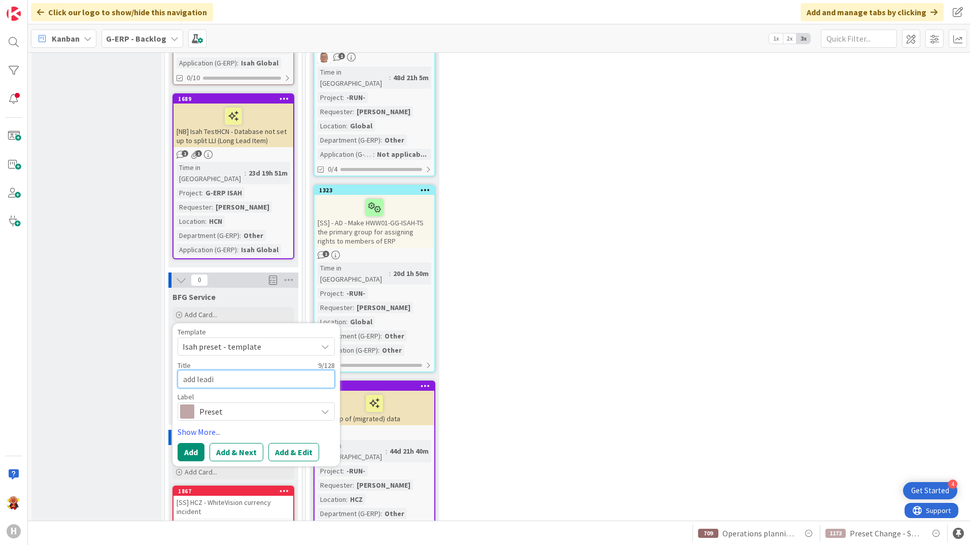
type textarea "x"
type textarea "add leading"
type textarea "x"
type textarea "add leading"
type textarea "x"
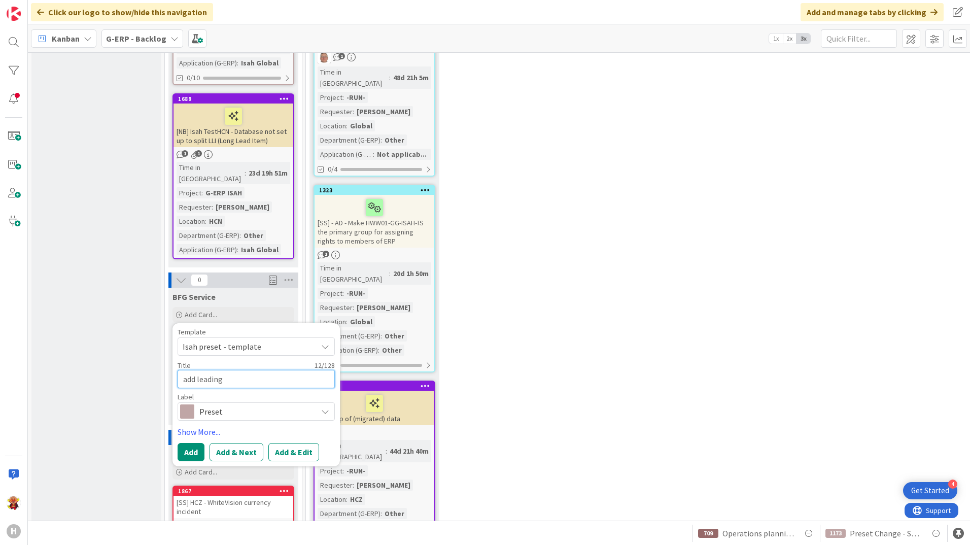
type textarea "add leading d"
type textarea "x"
type textarea "add leading da"
type textarea "x"
type textarea "add leading dat"
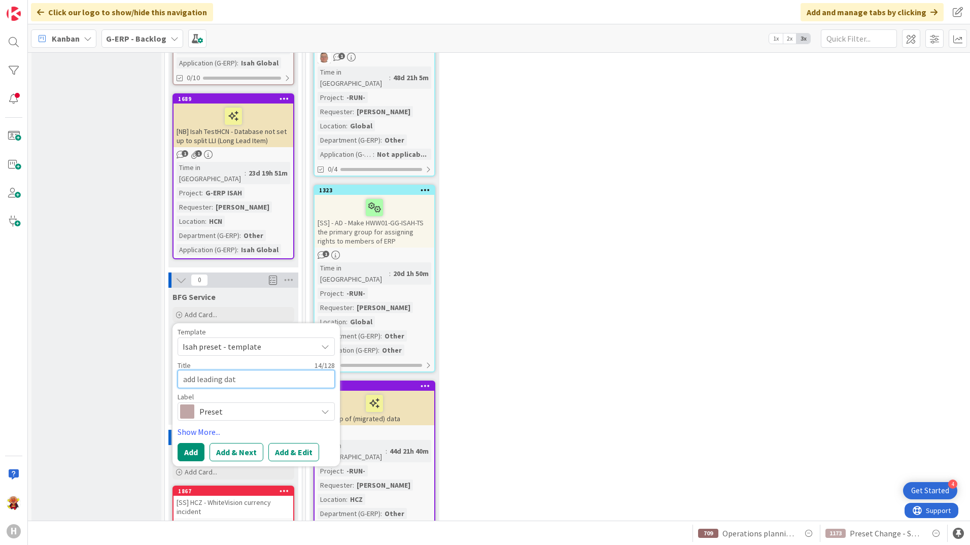
type textarea "x"
type textarea "add leading data"
type textarea "x"
type textarea "add leading datab"
type textarea "x"
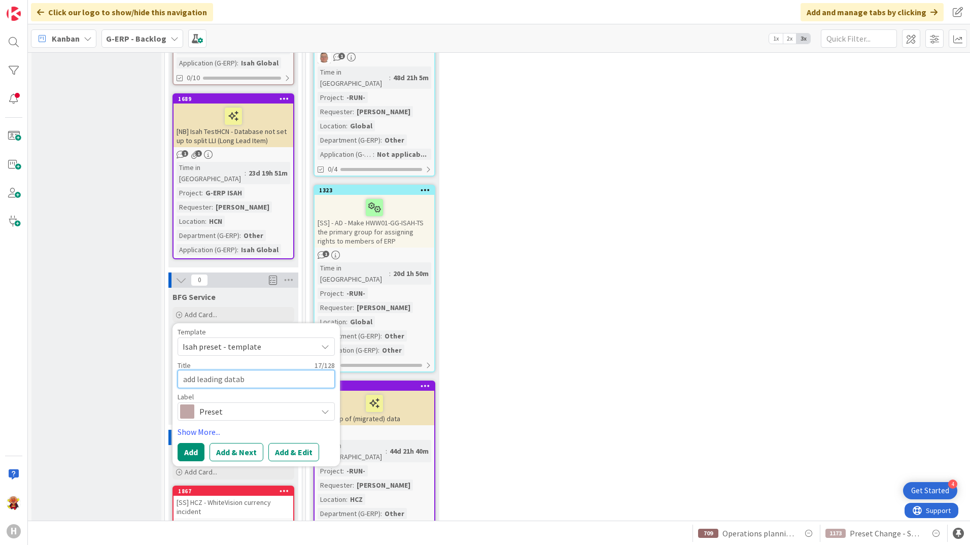
type textarea "add leading databs"
type textarea "x"
type textarea "add leading databse"
type textarea "x"
type textarea "add leading databse"
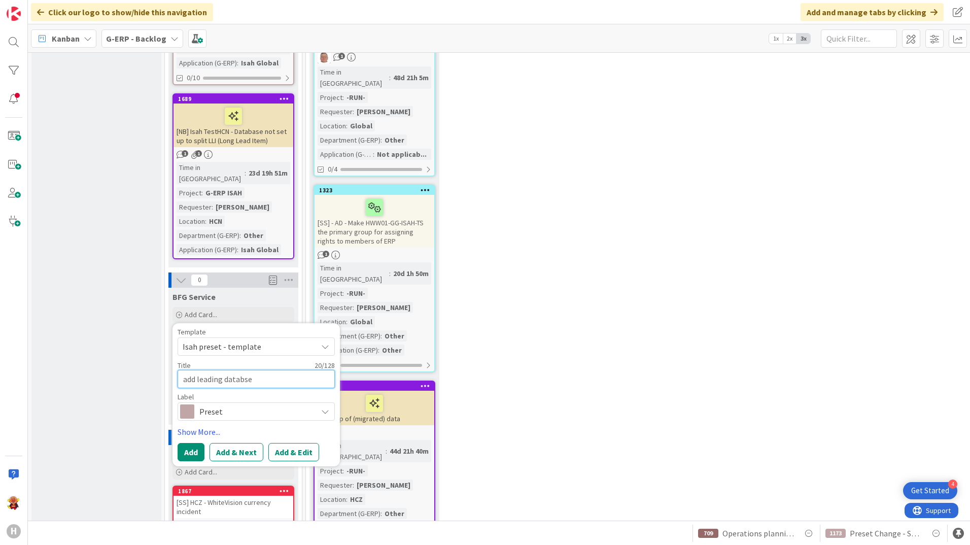
type textarea "x"
type textarea "add leading databse i"
type textarea "x"
type textarea "add leading databse"
type textarea "x"
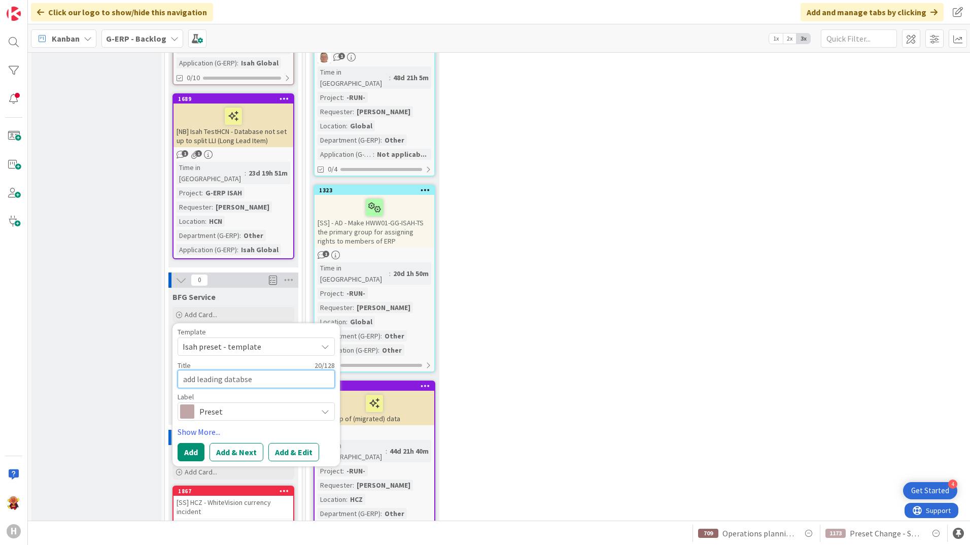
type textarea "add leading databse"
type textarea "x"
type textarea "add leading datab"
type textarea "x"
type textarea "add leading databa"
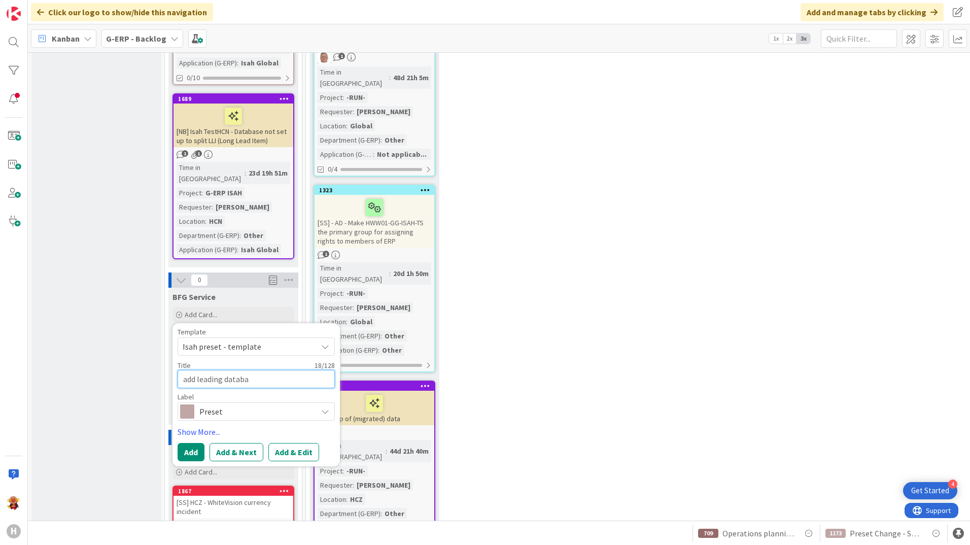
type textarea "x"
type textarea "add leading databas"
type textarea "x"
type textarea "add leading database"
type textarea "x"
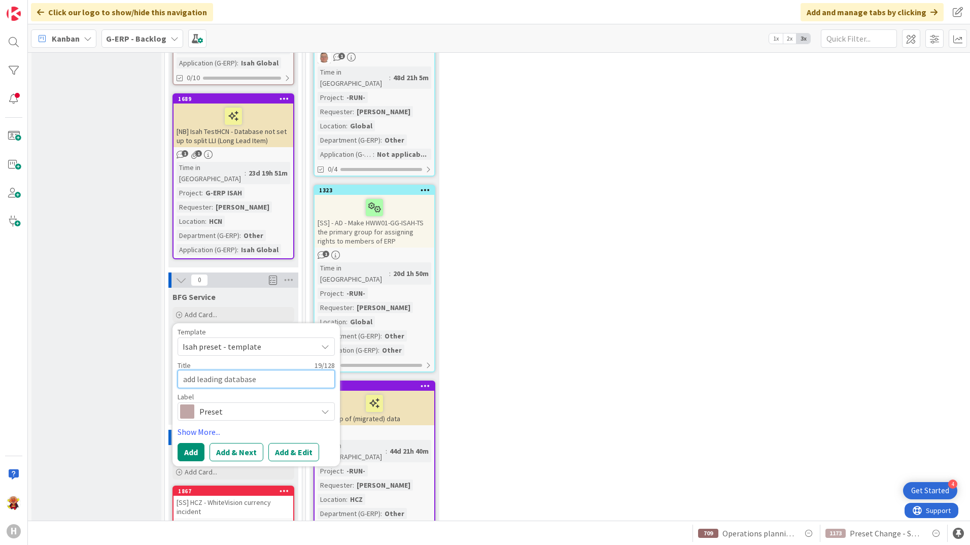
type textarea "add leading database"
type textarea "x"
type textarea "add leading database i"
type textarea "x"
type textarea "add leading database in"
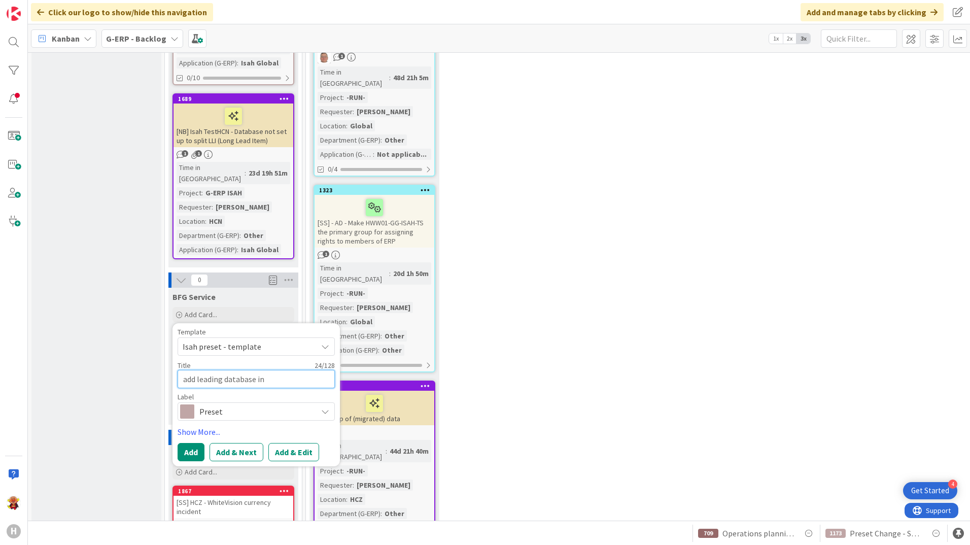
type textarea "x"
type textarea "add leading database in 0"
type textarea "x"
type textarea "add leading database in 04"
type textarea "x"
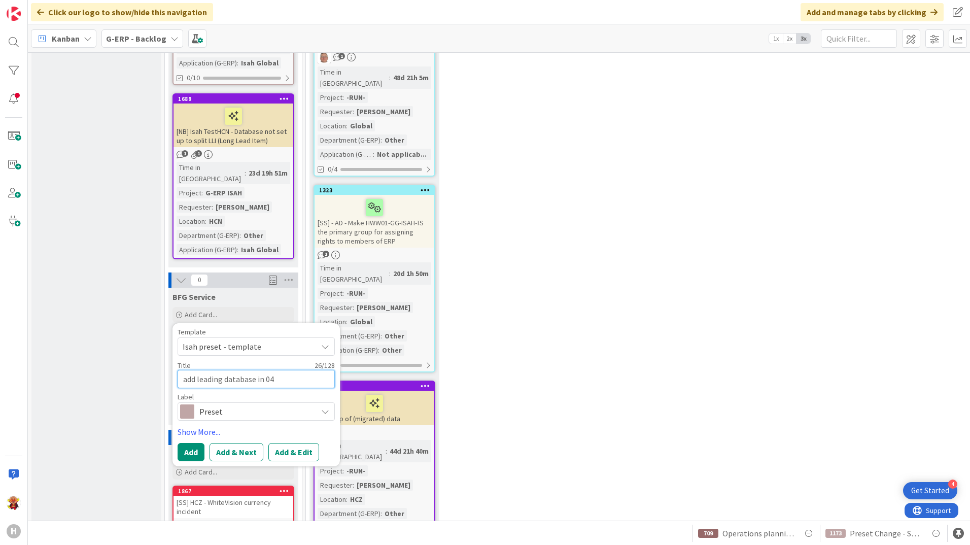
type textarea "add leading database in 044"
type textarea "x"
type textarea "add leading database in 0442"
type textarea "x"
type textarea "add leading database in 0442 l"
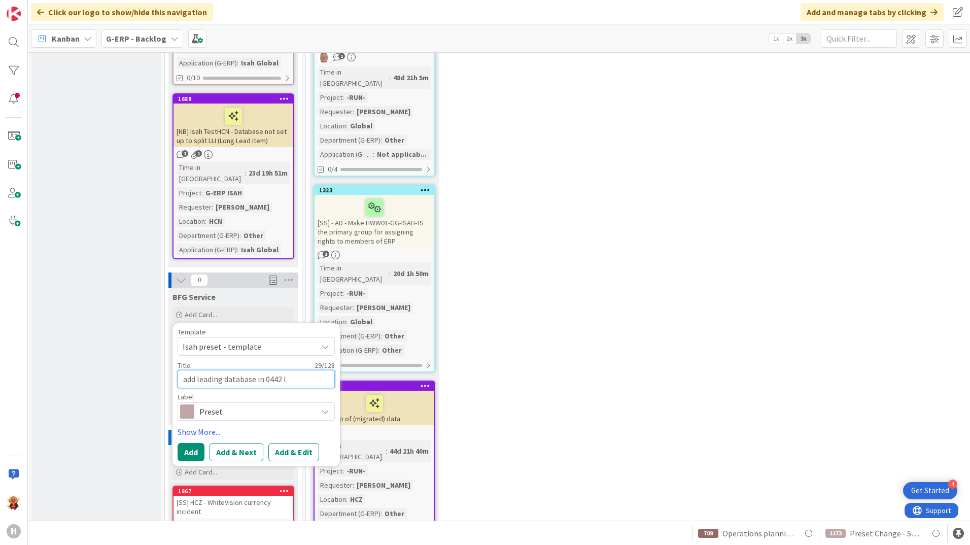
type textarea "x"
type textarea "add leading database in 0442 le"
type textarea "x"
type textarea "add leading database in 0442 lea"
type textarea "x"
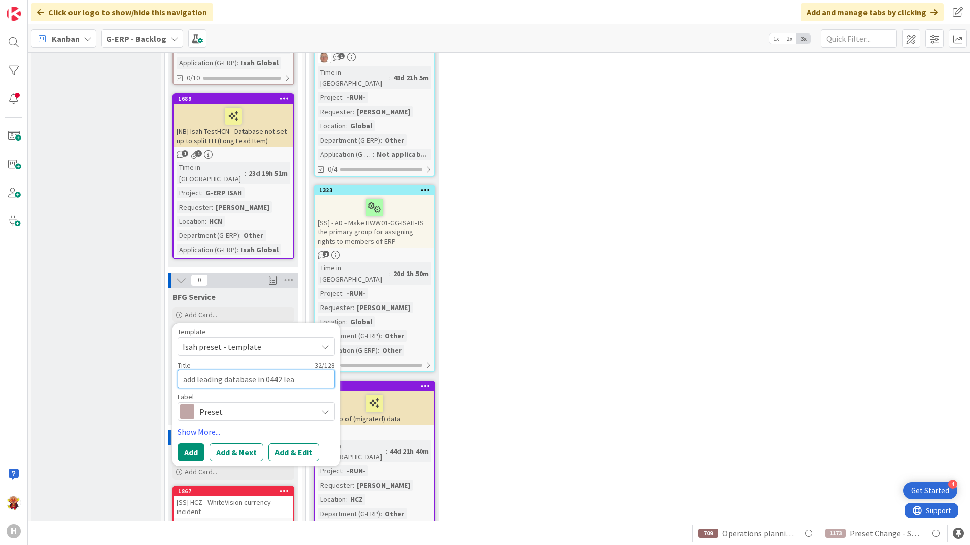
type textarea "add leading database in 0442 lead"
type textarea "x"
type textarea "add leading database in 0442 lea"
type textarea "x"
type textarea "add leading database in 0442 le"
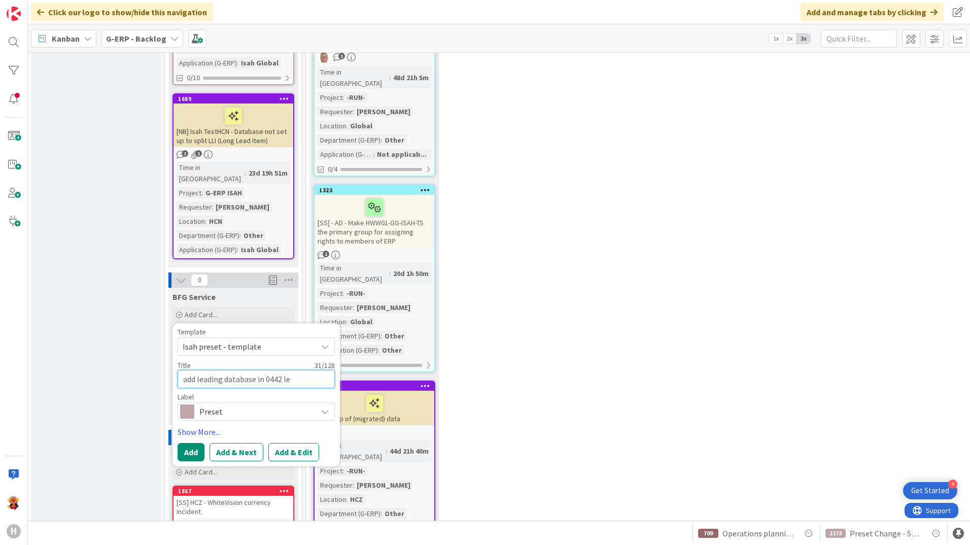
type textarea "x"
type textarea "add leading database in 0442 l"
type textarea "x"
type textarea "add leading database in 0442"
type textarea "x"
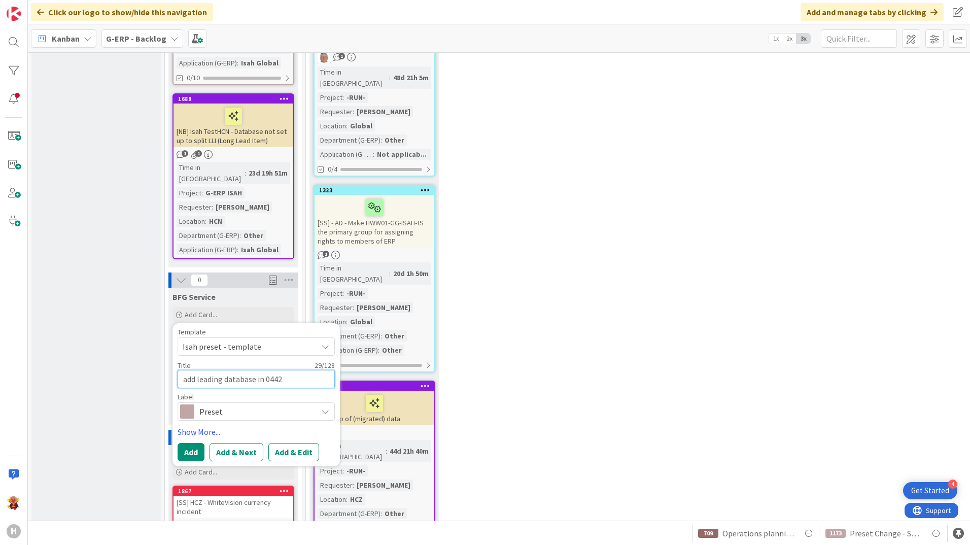
type textarea "add leading database in 0442 o"
type textarea "x"
type textarea "add leading database in 0442 ob"
type textarea "x"
type textarea "add leading database in 0442 obj"
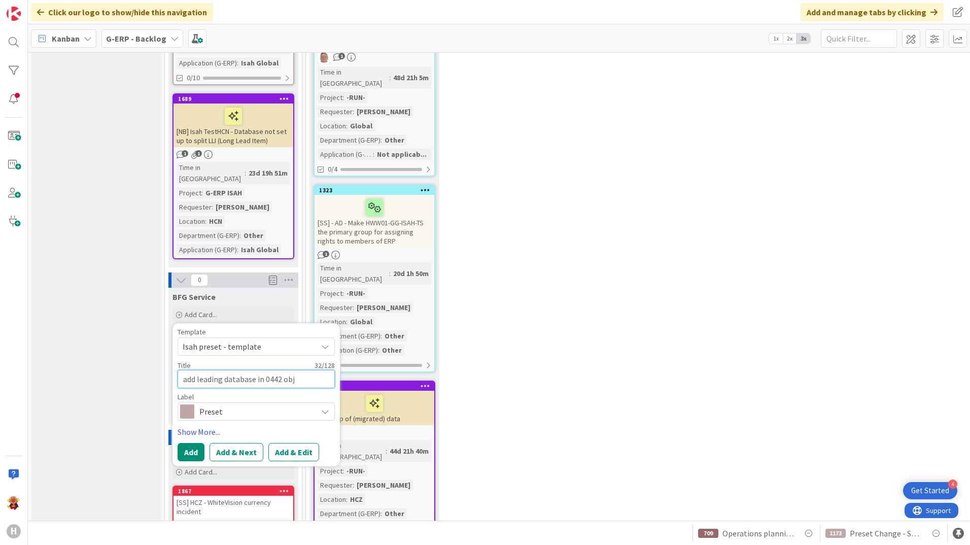
type textarea "x"
type textarea "add leading database in 0442 obje"
type textarea "x"
type textarea "add leading database in 0442 object"
type textarea "x"
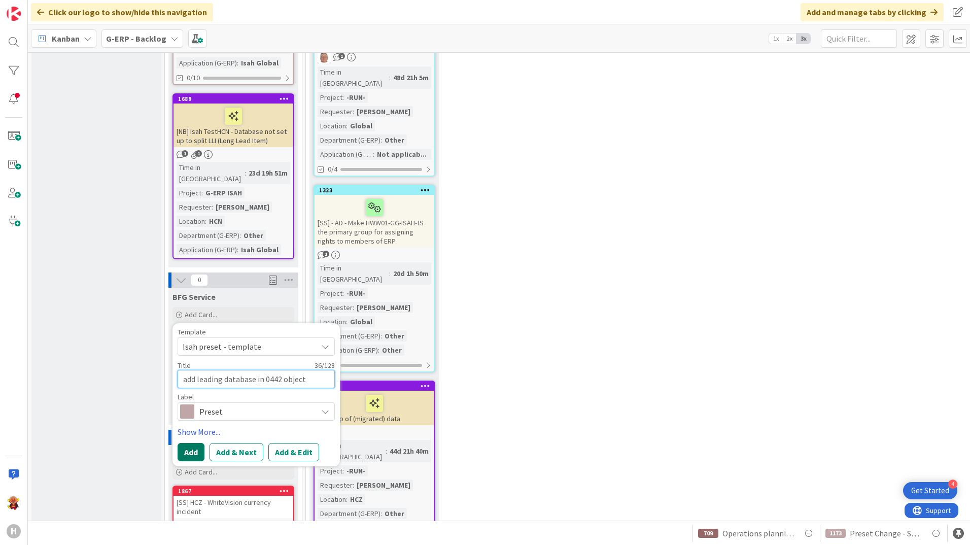
type textarea "add leading database in 0442 object"
click at [193, 443] on button "Add" at bounding box center [191, 452] width 27 height 18
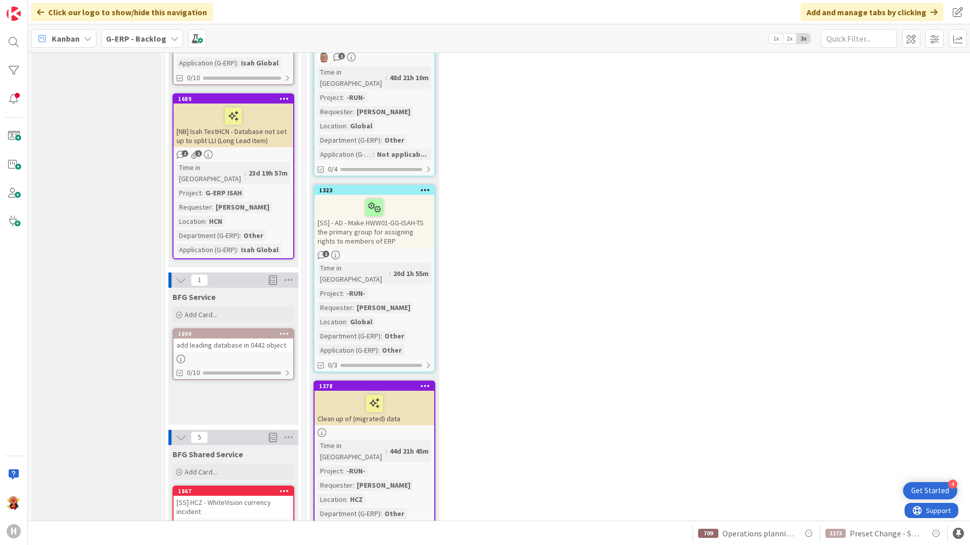
click at [242, 355] on div at bounding box center [234, 359] width 120 height 9
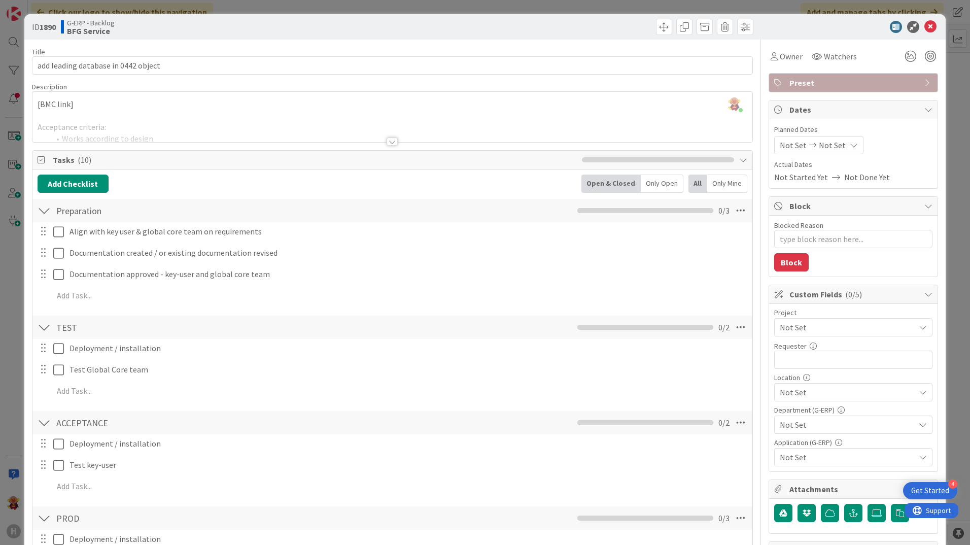
click at [225, 128] on div at bounding box center [392, 129] width 720 height 26
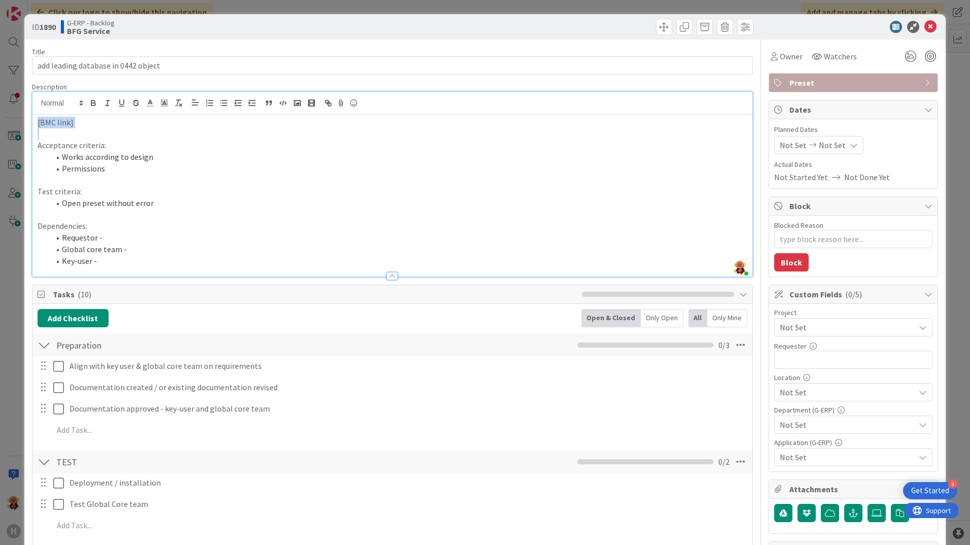
drag, startPoint x: 140, startPoint y: 128, endPoint x: -2, endPoint y: 128, distance: 141.6
click at [0, 128] on html "4 Get Started H Click our logo to show/hide this navigation Add and manage tabs…" at bounding box center [485, 272] width 970 height 545
type textarea "x"
drag, startPoint x: 102, startPoint y: 120, endPoint x: 10, endPoint y: 125, distance: 92.5
click at [10, 125] on div "ID 1890 G-ERP - Backlog BFG Service Title 36 / 128 add leading database in 0442…" at bounding box center [485, 272] width 970 height 545
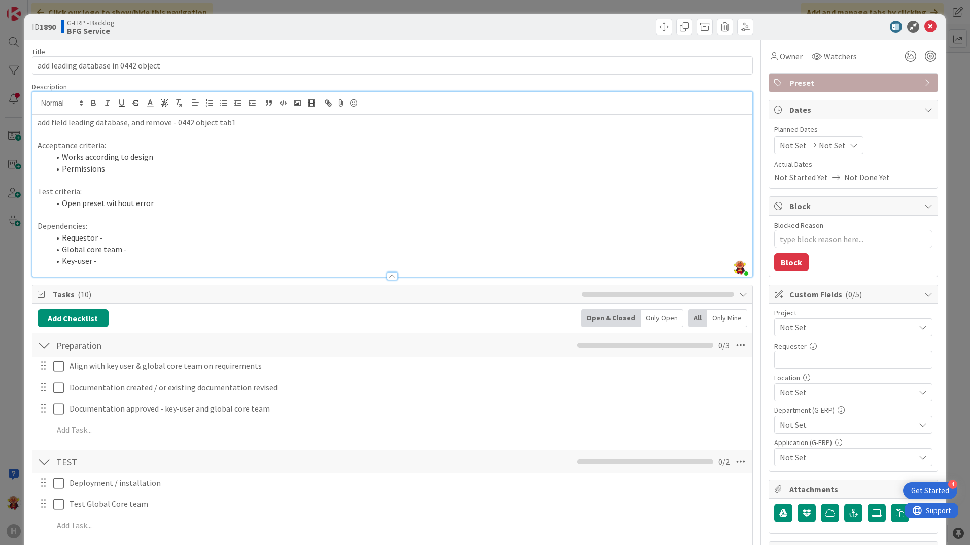
click at [124, 126] on p "add field leading database, and remove - 0442 object tab1" at bounding box center [393, 123] width 710 height 12
click at [245, 126] on p "add field leading database in the preset, and remove - 0442 object tab1" at bounding box center [393, 123] width 710 height 12
click at [928, 24] on icon at bounding box center [931, 27] width 12 height 12
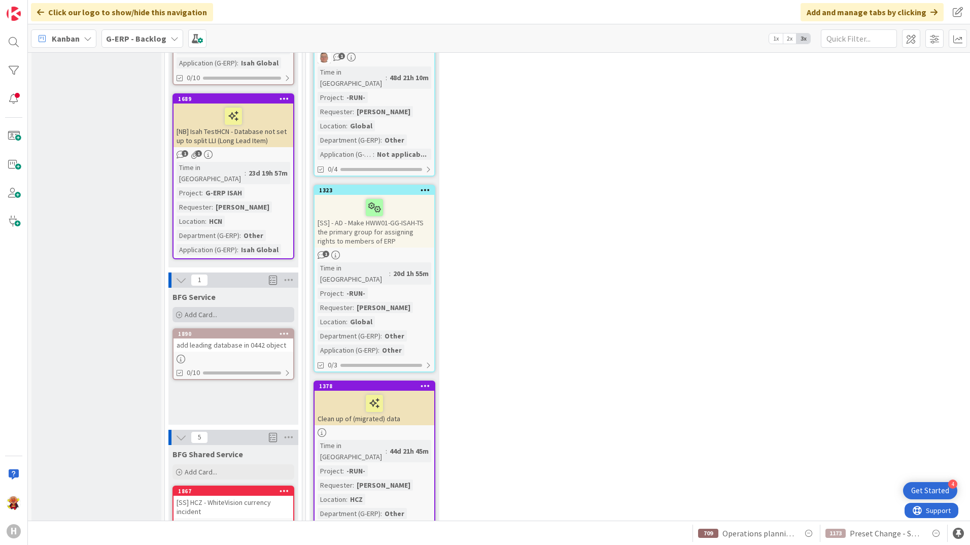
click at [203, 307] on div "Add Card..." at bounding box center [234, 314] width 122 height 15
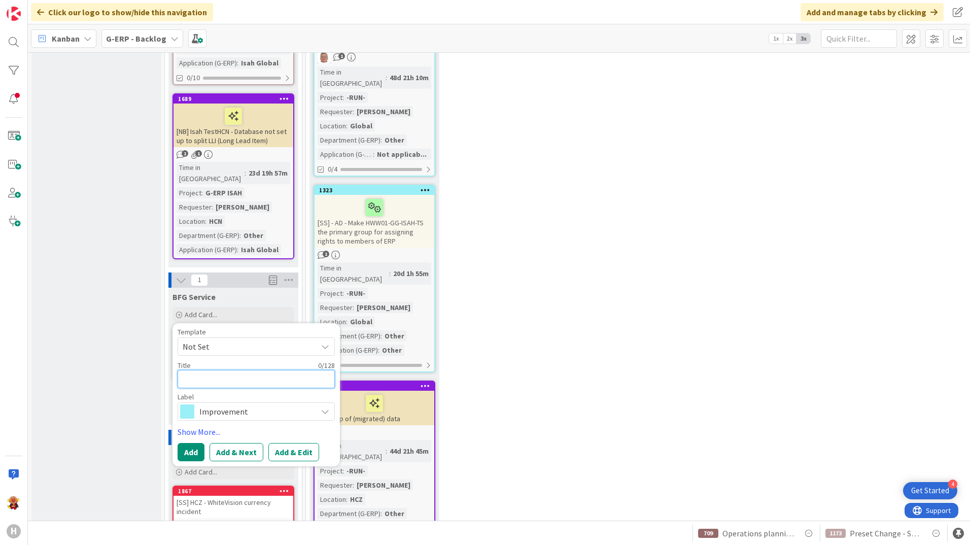
type textarea "x"
type textarea "c"
type textarea "x"
type textarea "cu"
type textarea "x"
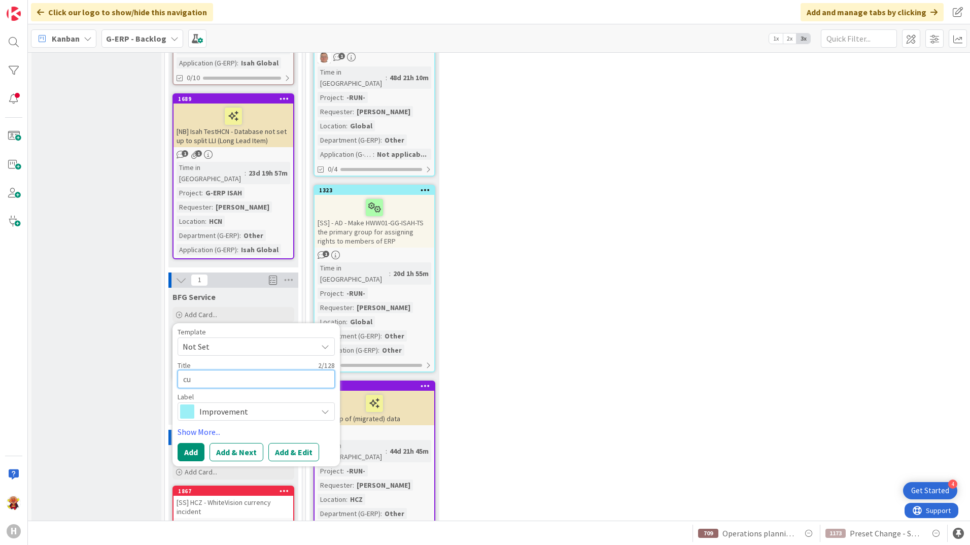
type textarea "cus"
type textarea "x"
type textarea "cust"
type textarea "x"
type textarea "custi"
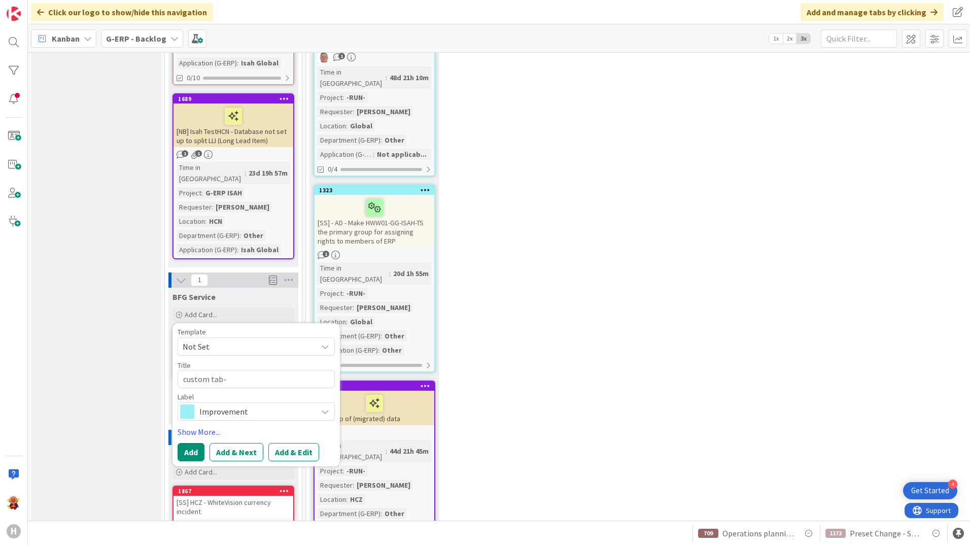
click at [248, 340] on span "Not Set" at bounding box center [246, 346] width 127 height 13
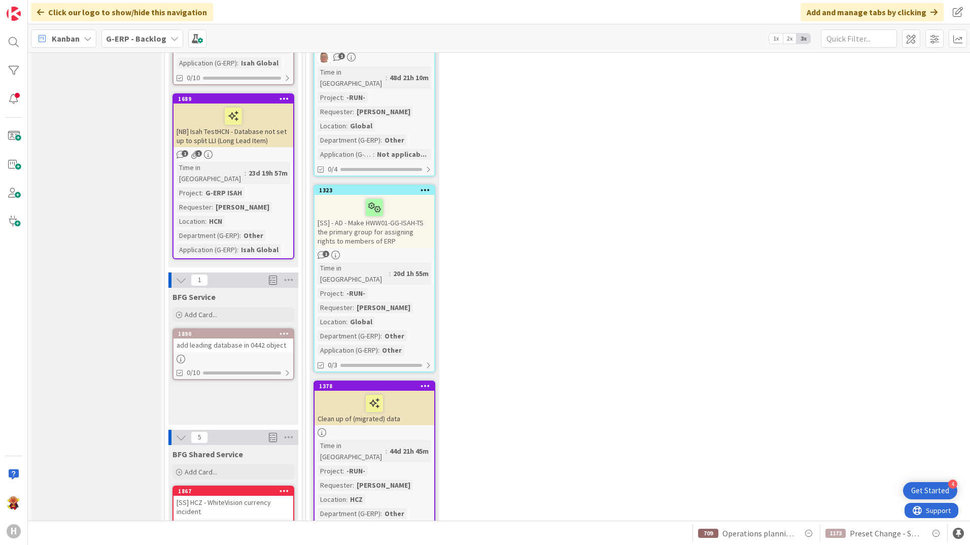
click at [236, 338] on div "add leading database in 0442 object" at bounding box center [234, 344] width 120 height 13
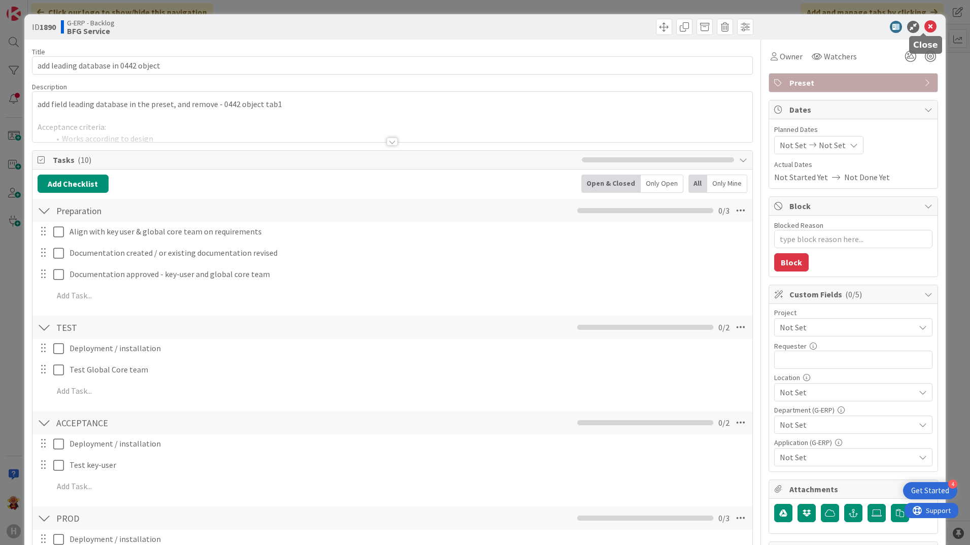
click at [925, 28] on icon at bounding box center [931, 27] width 12 height 12
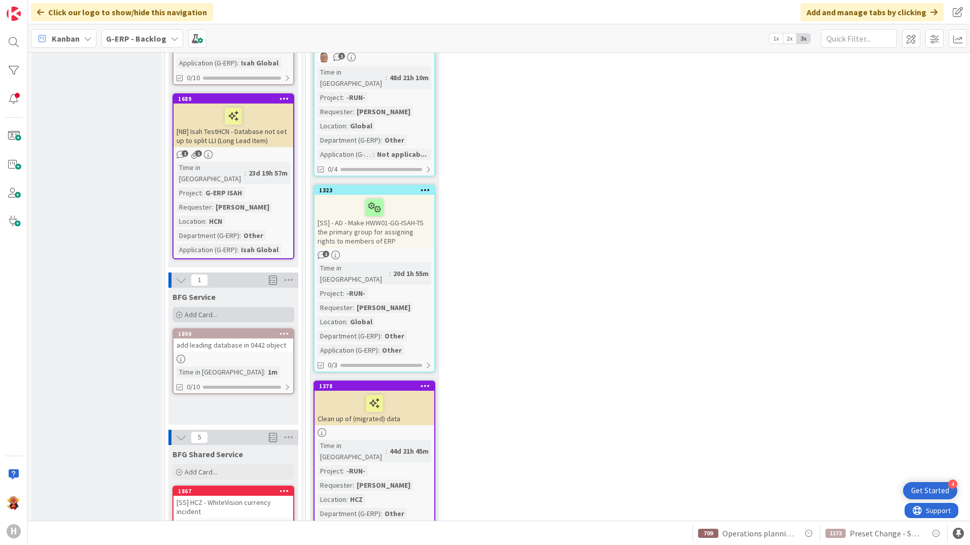
click at [264, 307] on div "Add Card..." at bounding box center [234, 314] width 122 height 15
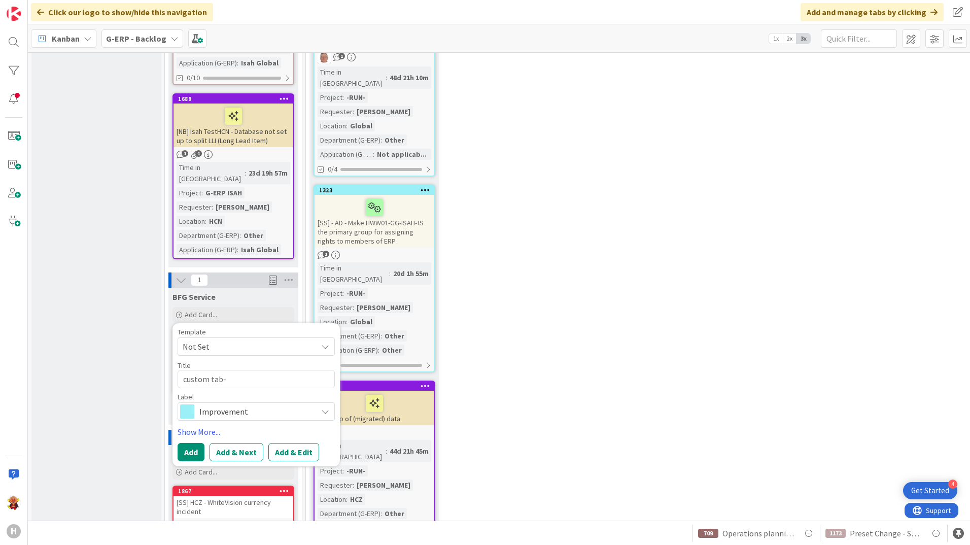
click at [268, 404] on span "Improvement" at bounding box center [255, 411] width 113 height 14
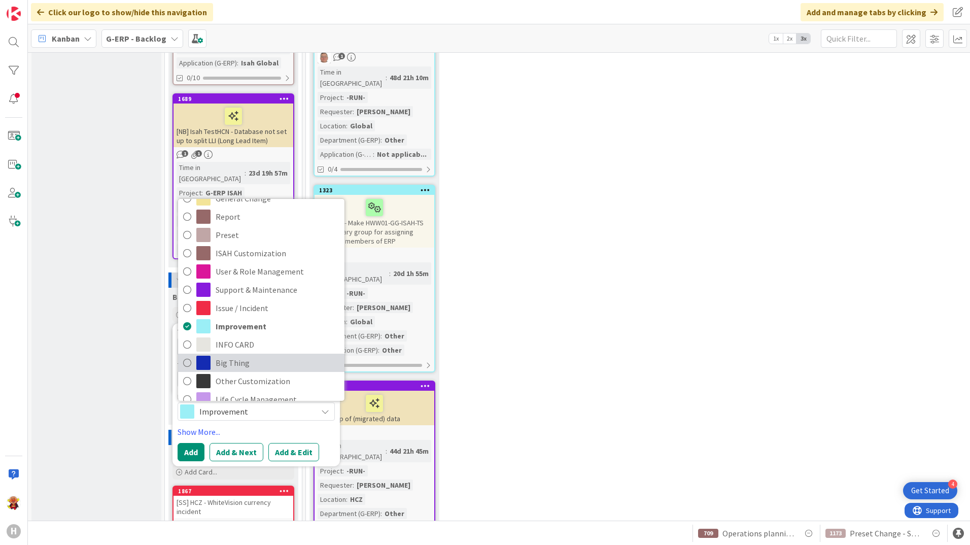
scroll to position [25, 0]
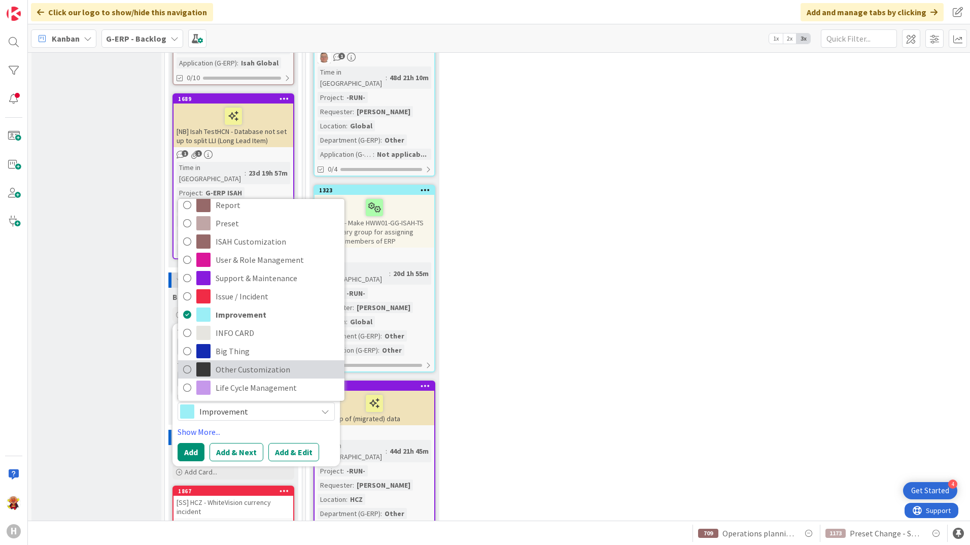
click at [291, 360] on link "Other Customization" at bounding box center [261, 369] width 166 height 18
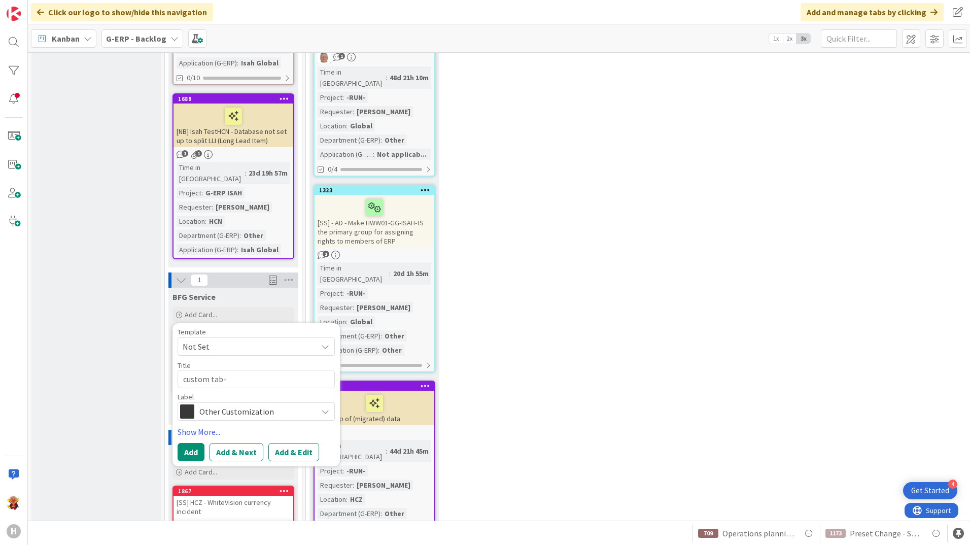
click at [223, 404] on span "Other Customization" at bounding box center [255, 411] width 113 height 14
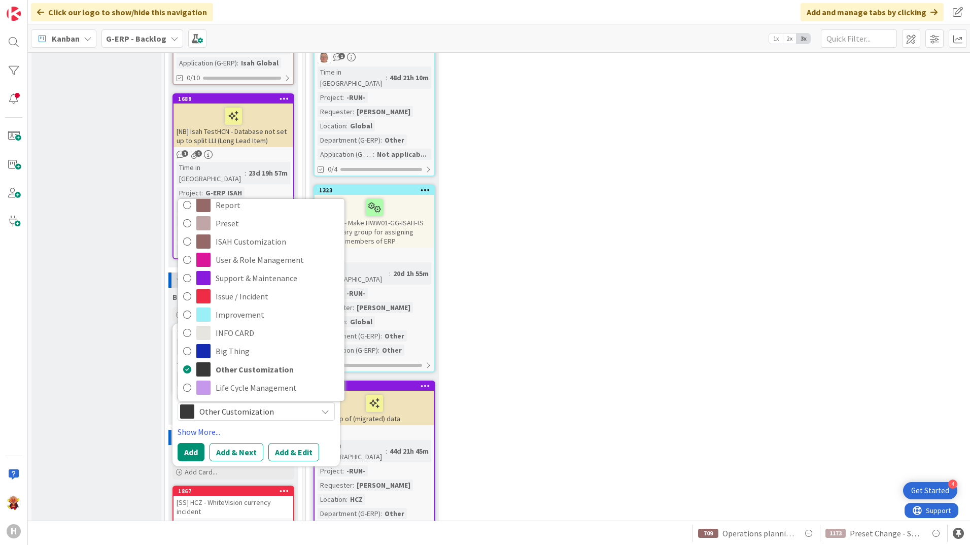
click at [230, 404] on span "Other Customization" at bounding box center [255, 411] width 113 height 14
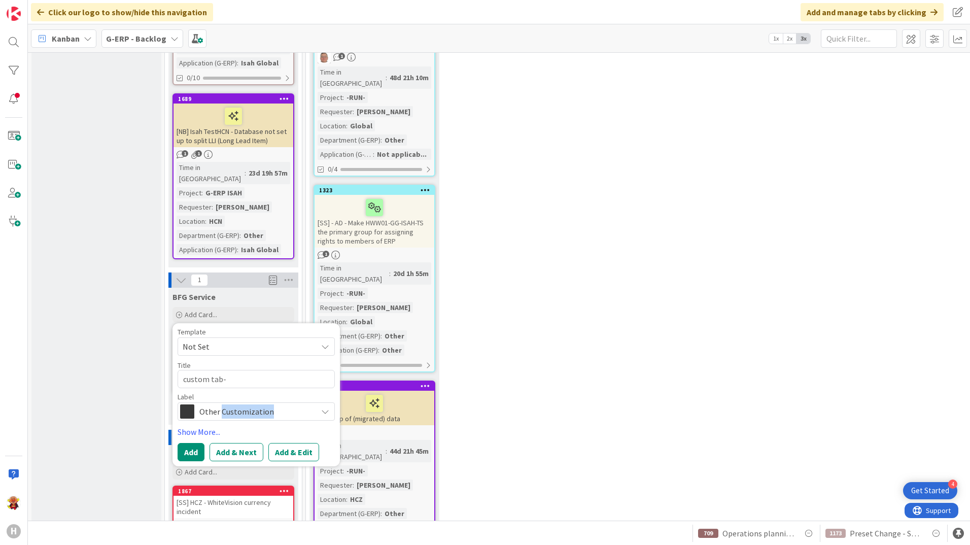
click at [230, 404] on span "Other Customization" at bounding box center [255, 411] width 113 height 14
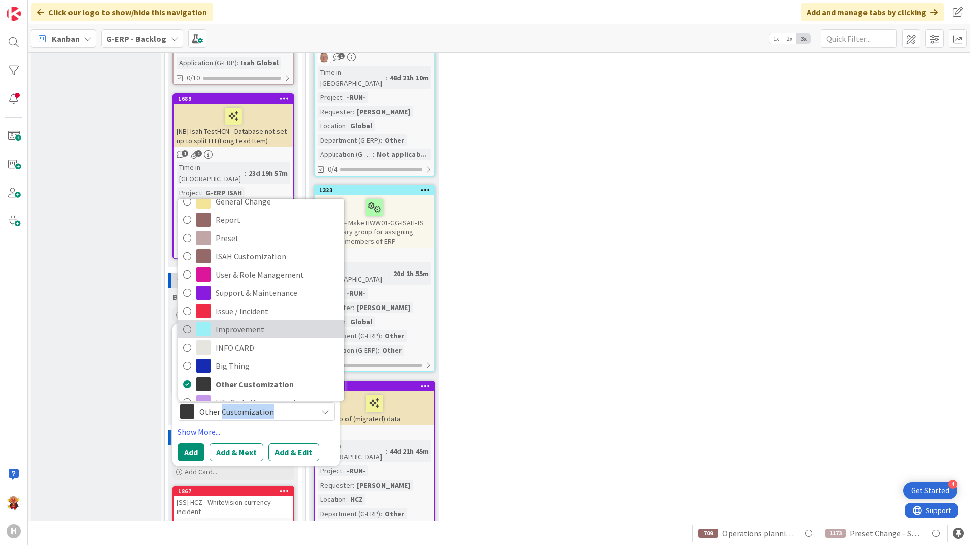
scroll to position [0, 0]
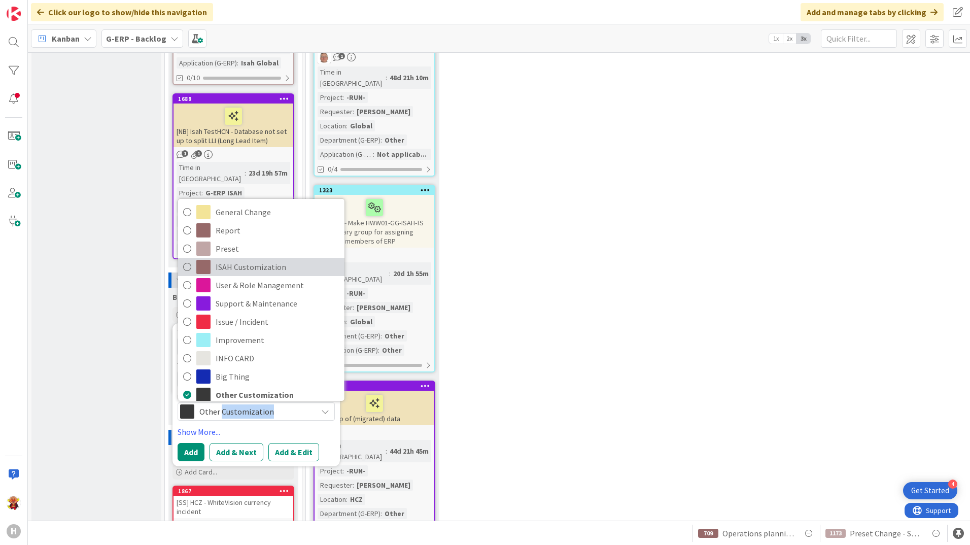
click at [303, 259] on span "ISAH Customization" at bounding box center [278, 266] width 124 height 15
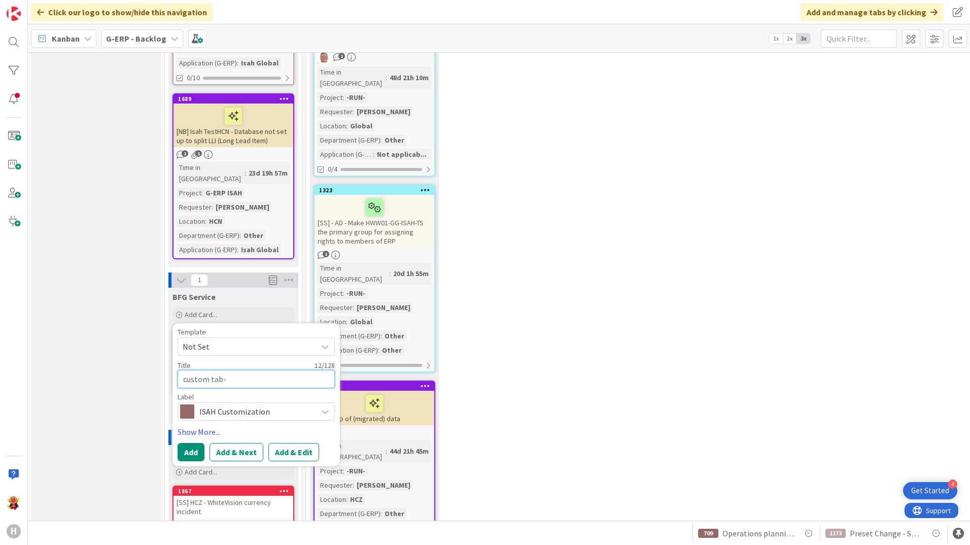
click at [238, 370] on textarea "custom tab-" at bounding box center [256, 379] width 157 height 18
click at [268, 370] on textarea "custom tab-" at bounding box center [256, 379] width 157 height 18
click at [295, 370] on textarea "custom tab- Huisman general" at bounding box center [256, 379] width 157 height 18
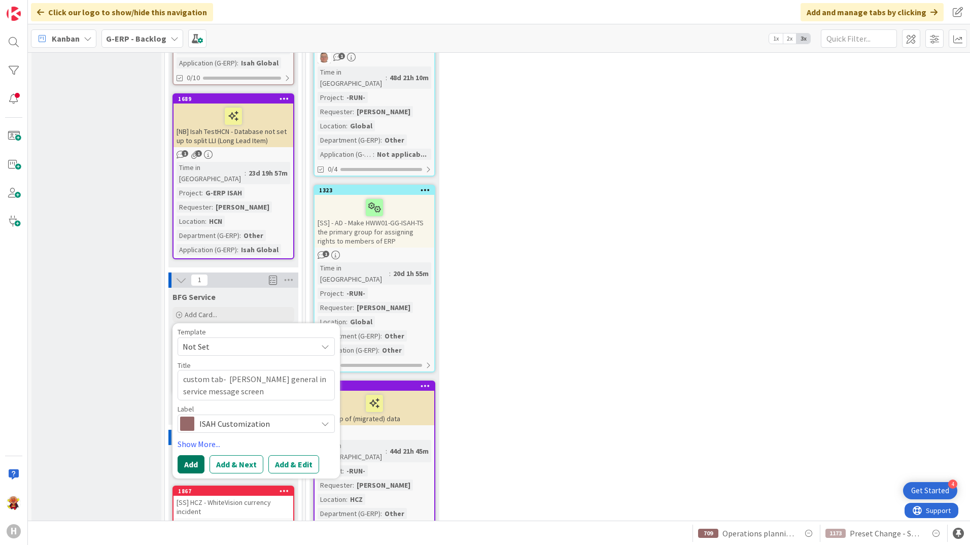
click at [193, 455] on button "Add" at bounding box center [191, 464] width 27 height 18
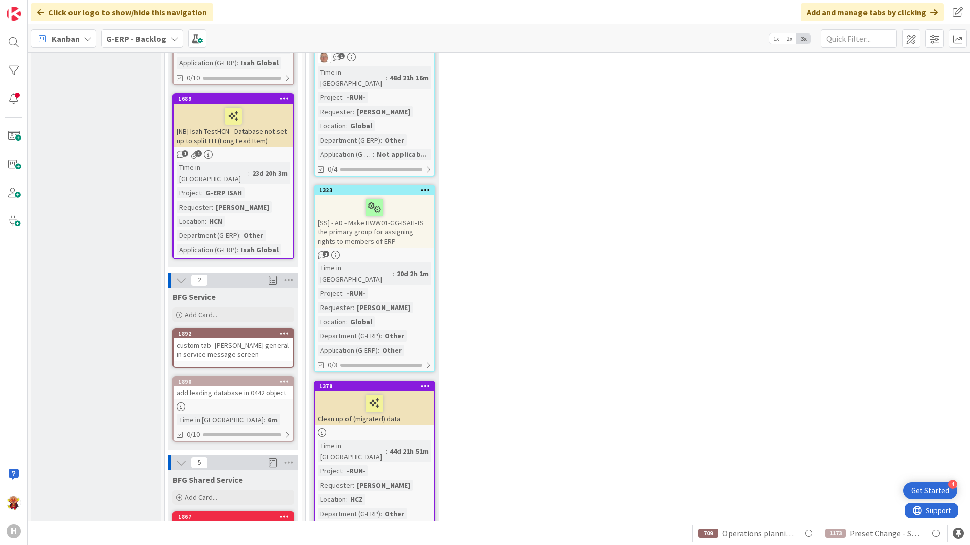
click at [257, 338] on div "custom tab- Huisman general in service message screen" at bounding box center [234, 349] width 120 height 22
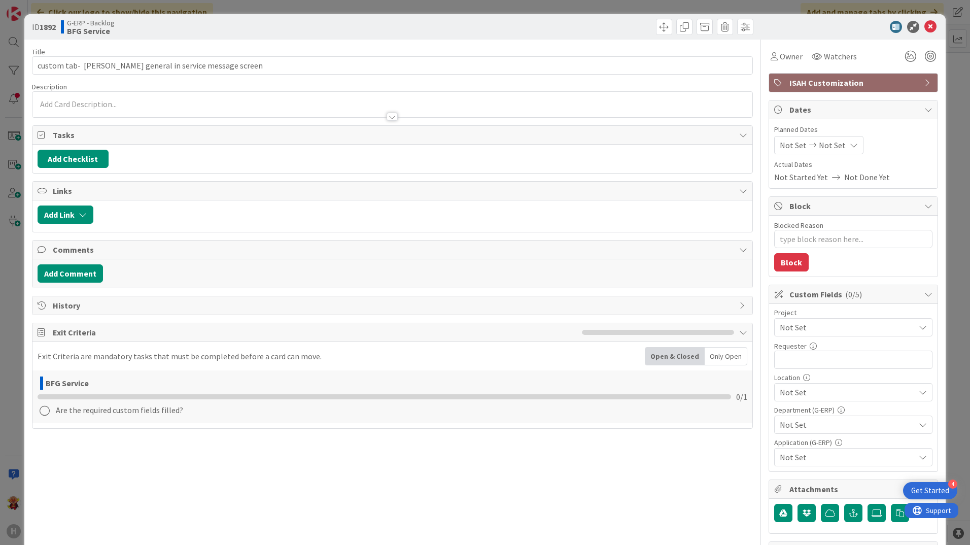
click at [209, 96] on div at bounding box center [392, 104] width 720 height 25
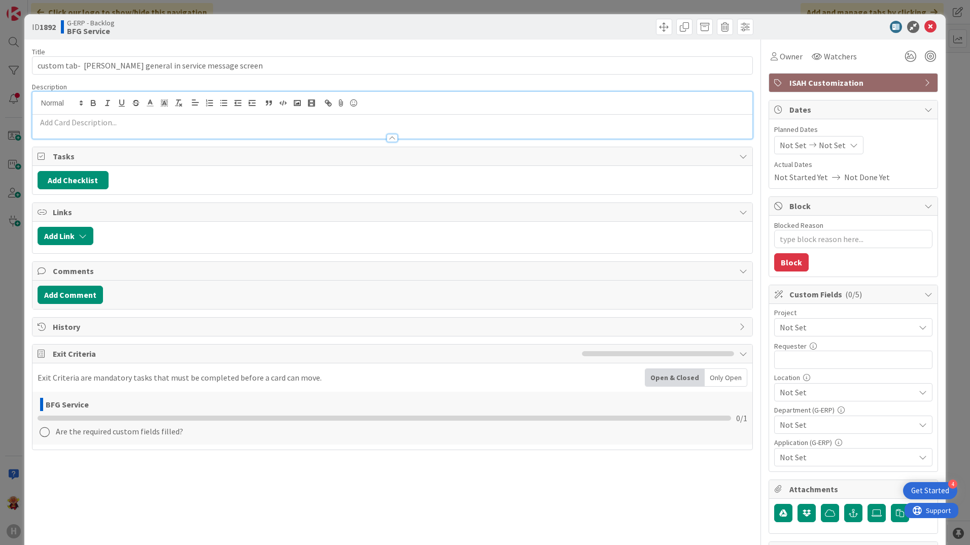
click at [191, 121] on p at bounding box center [393, 123] width 710 height 12
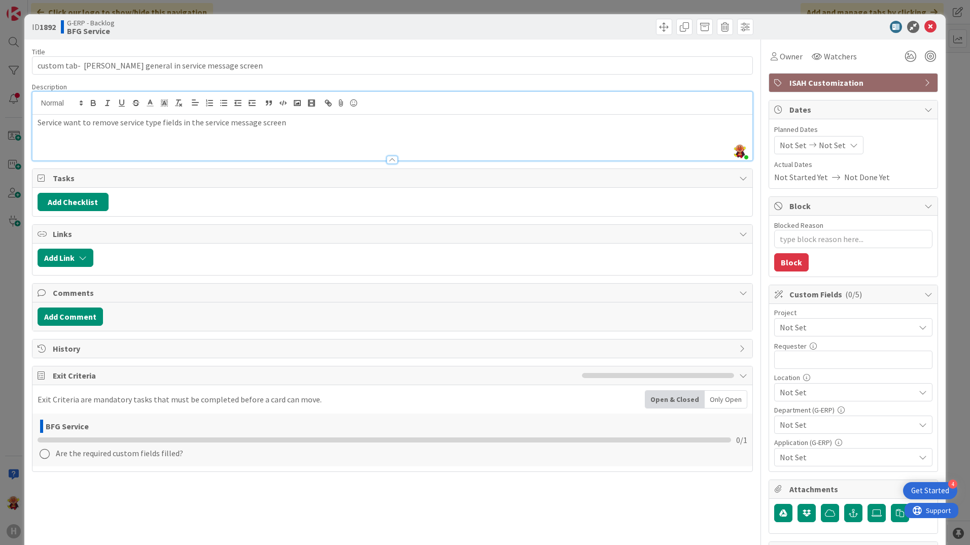
click at [253, 146] on div "Service want to remove service type fields in the service message screen" at bounding box center [392, 138] width 720 height 46
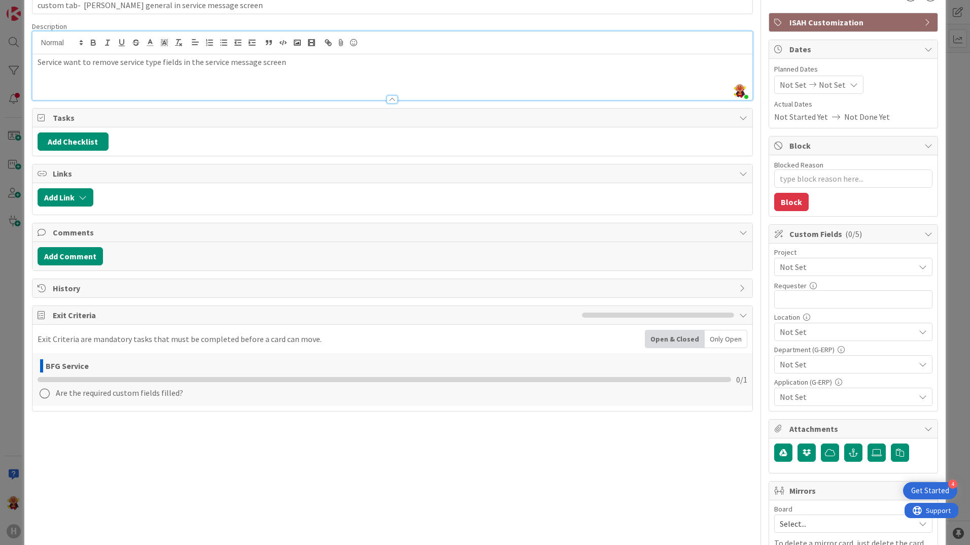
scroll to position [131, 0]
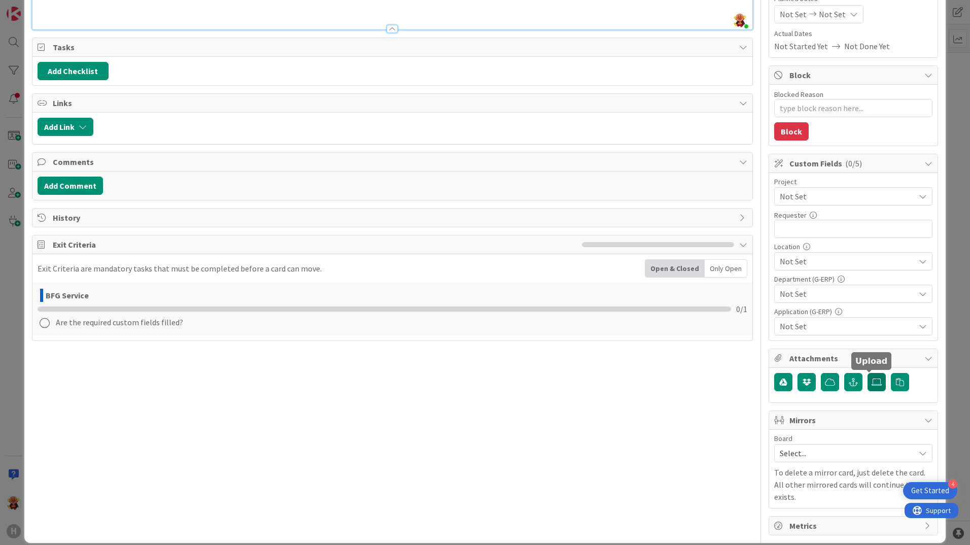
click at [868, 387] on label at bounding box center [877, 382] width 18 height 18
click at [868, 373] on input "file" at bounding box center [868, 373] width 0 height 0
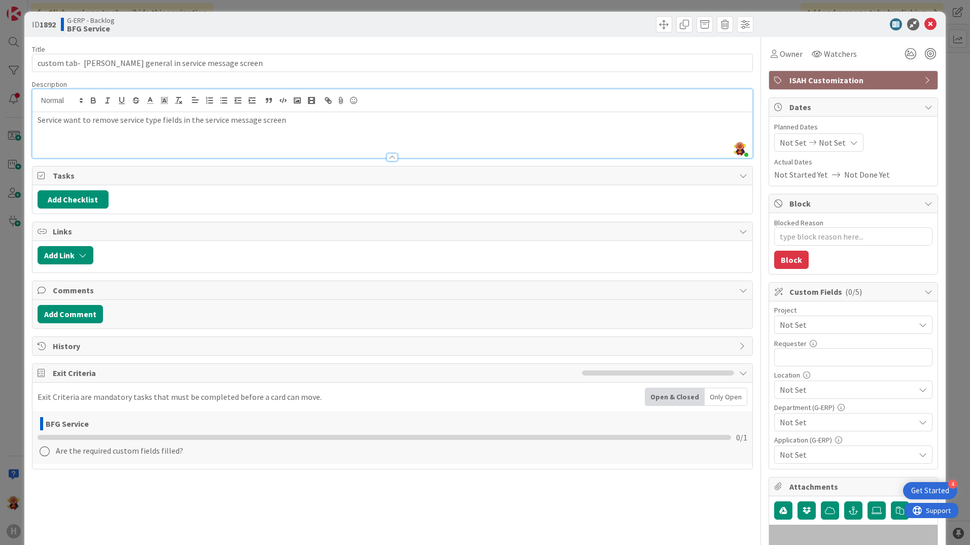
scroll to position [0, 0]
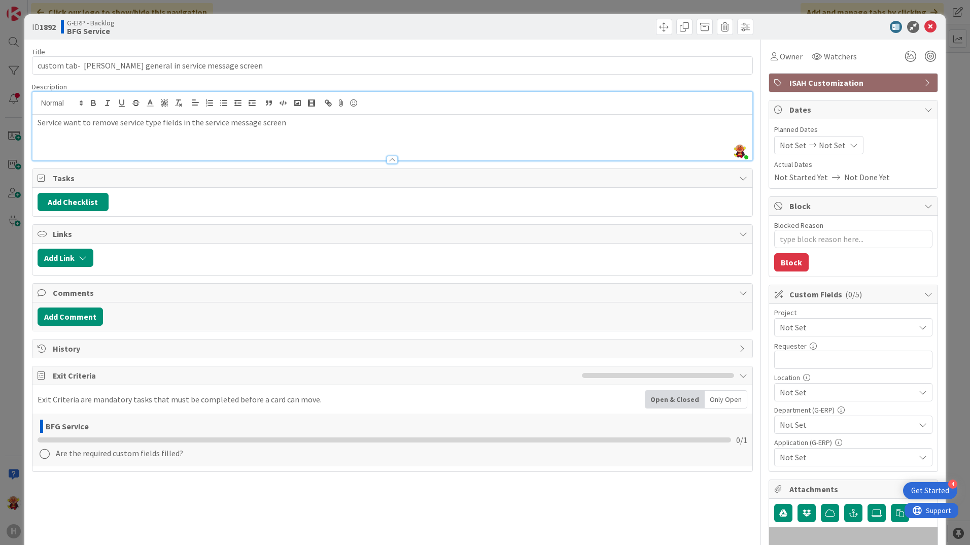
click at [347, 127] on p "Service want to remove service type fields in the service message screen" at bounding box center [393, 123] width 710 height 12
click at [248, 143] on div "Service want to remove service type fields in the service message screen In ord…" at bounding box center [392, 138] width 720 height 46
click at [272, 131] on p "In order to do this, we need to create a new custom tab and" at bounding box center [393, 134] width 710 height 12
click at [928, 23] on icon at bounding box center [931, 27] width 12 height 12
